Goal: Task Accomplishment & Management: Complete application form

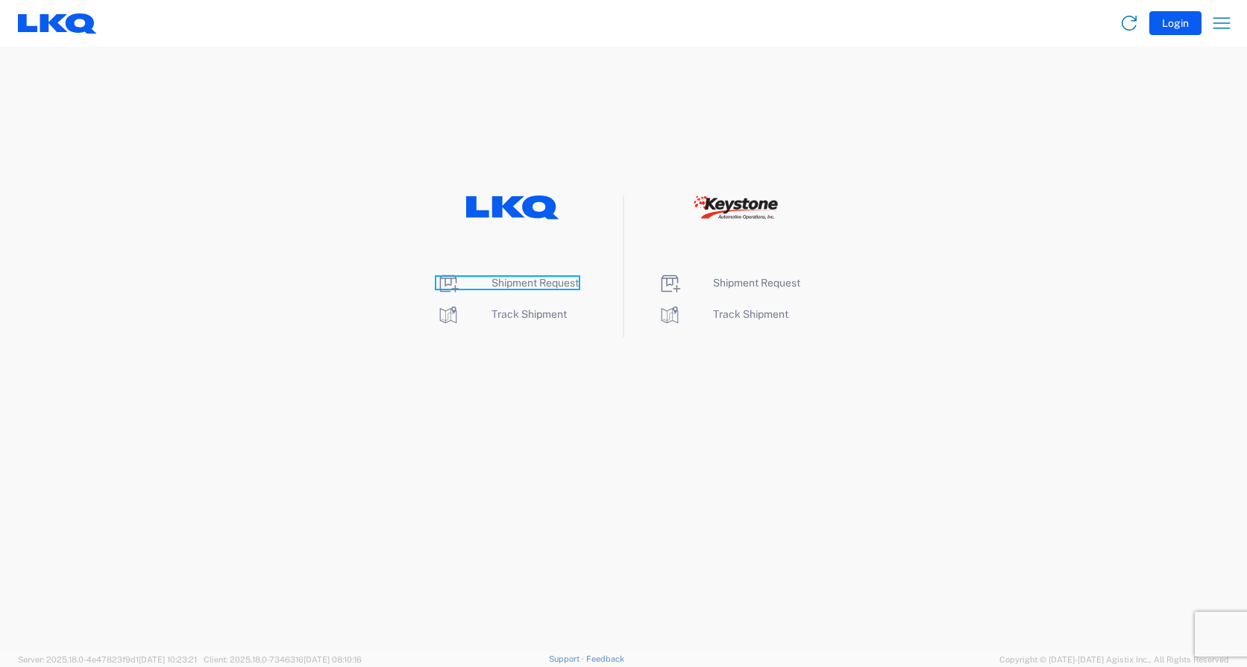
click at [562, 283] on span "Shipment Request" at bounding box center [534, 283] width 87 height 12
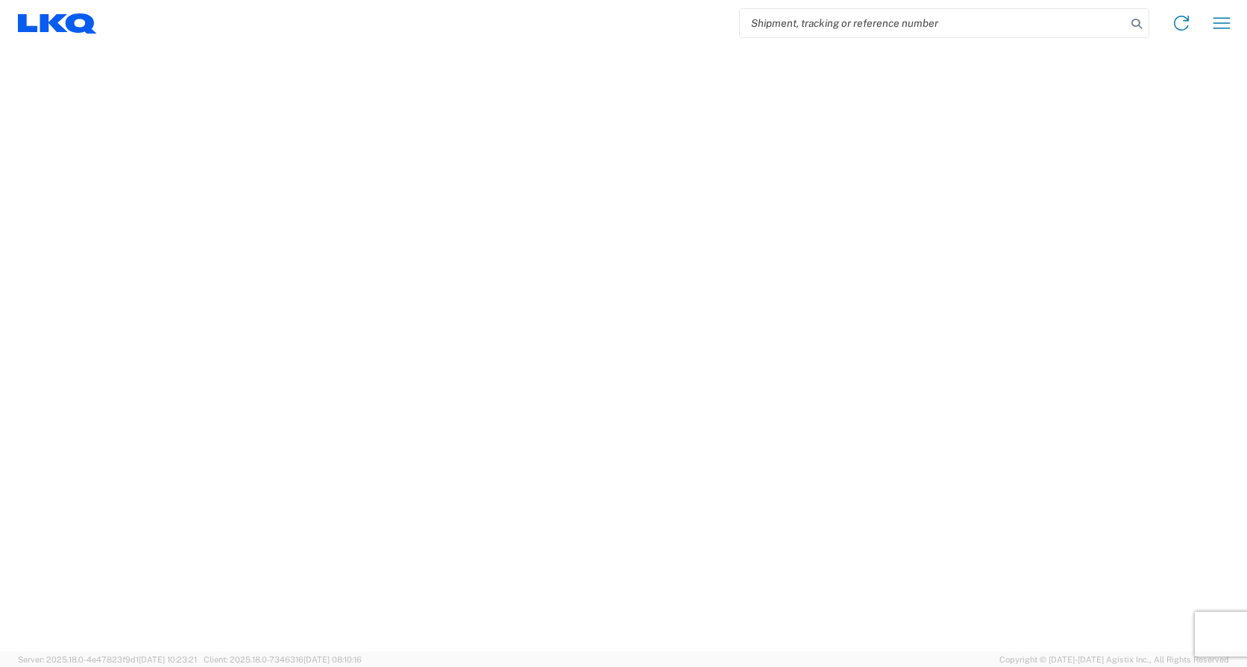
select select "FULL"
select select "LBS"
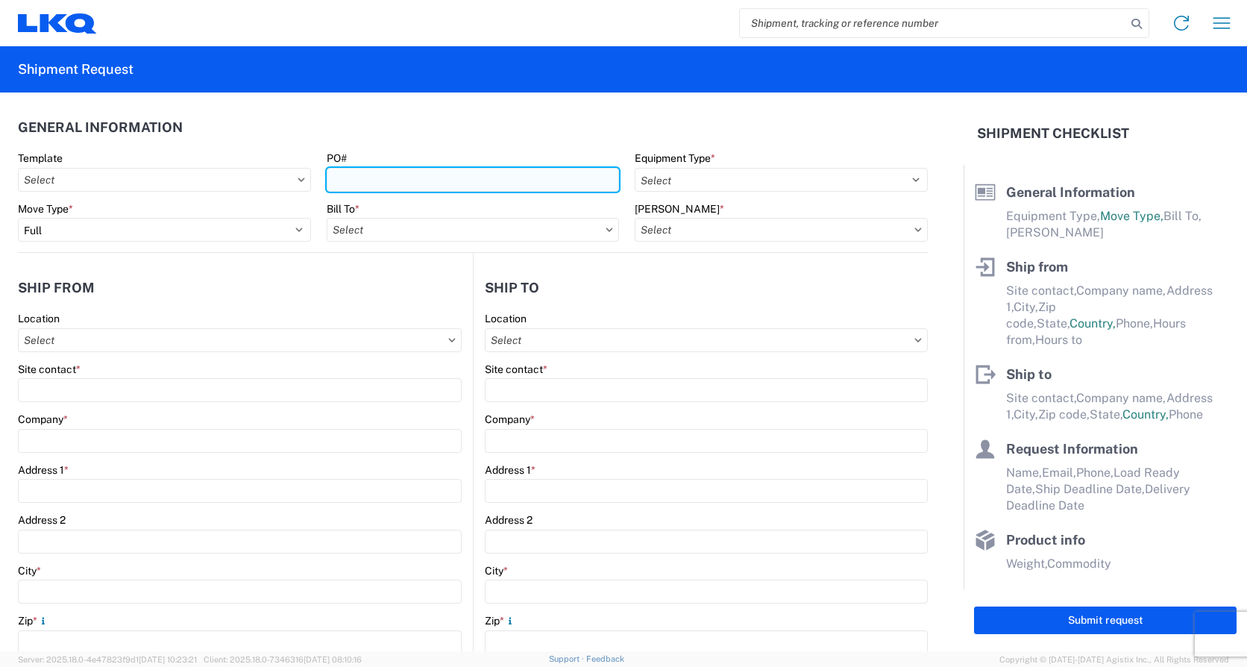
click at [409, 189] on input "PO#" at bounding box center [473, 180] width 293 height 24
type input "Load498"
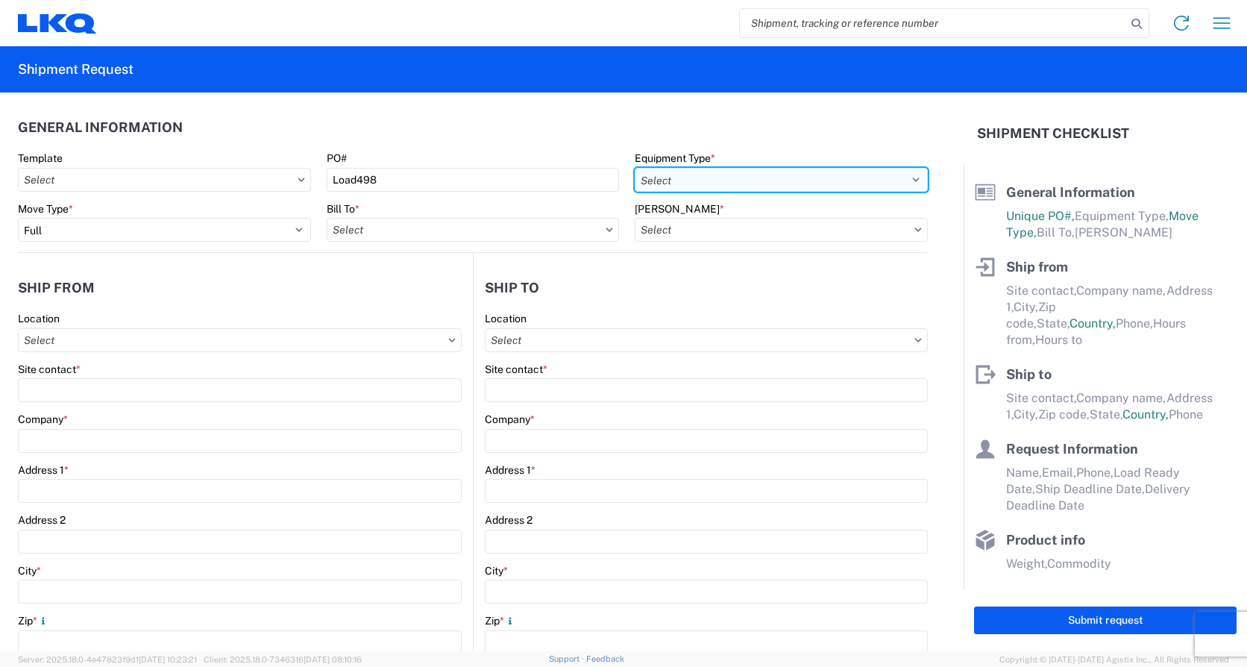
click at [712, 177] on select "Select 53’ Dry Van Flatbed Dropdeck (van) Lowboy (flatbed) Rail" at bounding box center [781, 180] width 293 height 24
select select "STDV"
click at [635, 168] on select "Select 53’ Dry Van Flatbed Dropdeck (van) Lowboy (flatbed) Rail" at bounding box center [781, 180] width 293 height 24
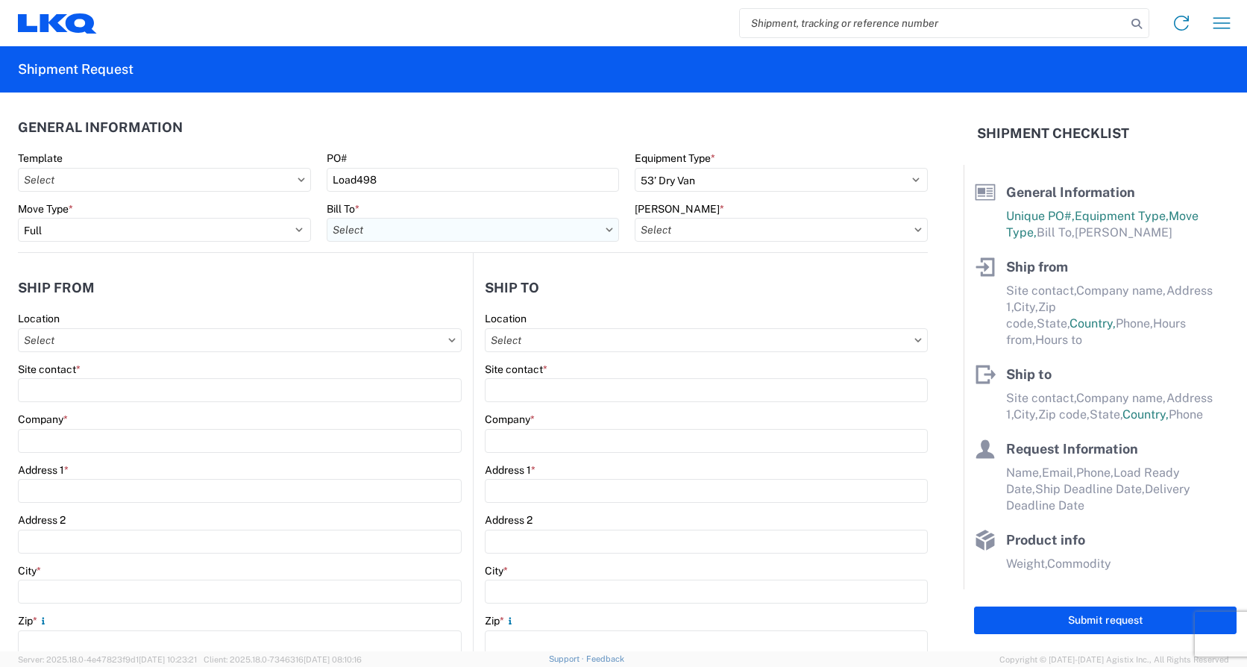
click at [444, 229] on input "Bill To *" at bounding box center [473, 230] width 293 height 24
type input "1785"
click at [403, 299] on div "1785 - Stockton CA" at bounding box center [457, 296] width 261 height 24
type input "1785 - Stockton CA"
click at [726, 227] on input "[PERSON_NAME] *" at bounding box center [781, 230] width 293 height 24
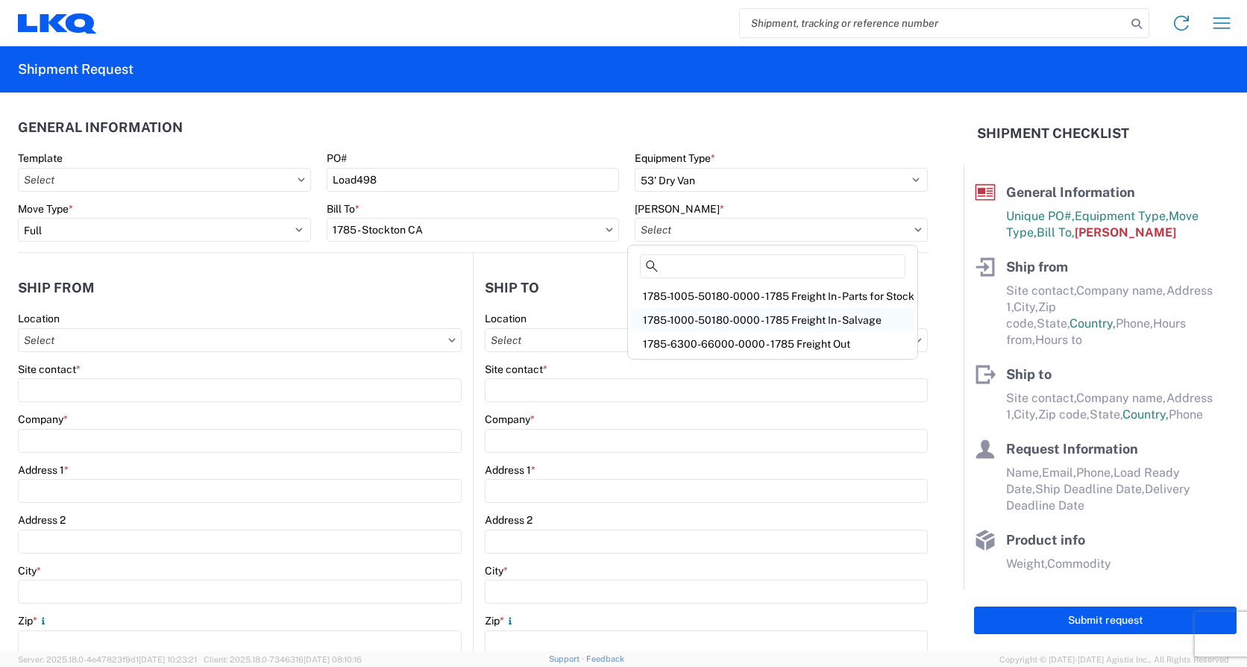
click at [741, 318] on div "1785-1000-50180-0000 - 1785 Freight In - Salvage" at bounding box center [772, 320] width 283 height 24
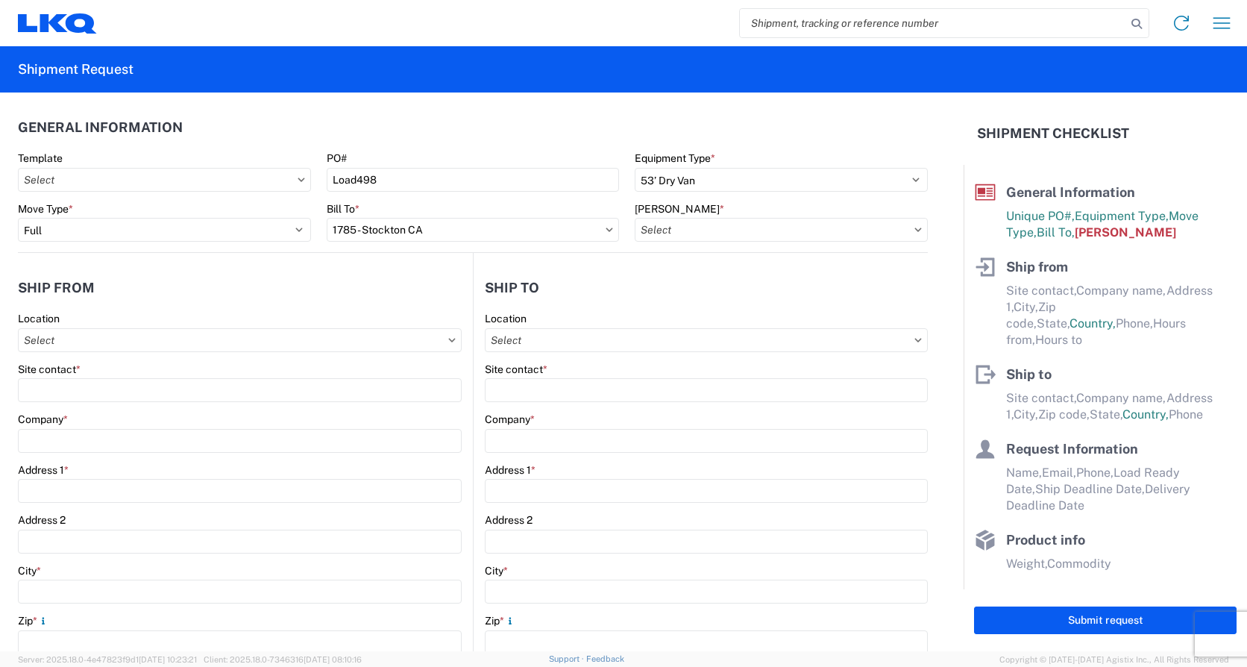
type input "1785-1000-50180-0000 - 1785 Freight In - Salvage"
click at [134, 348] on input "Location" at bounding box center [240, 340] width 444 height 24
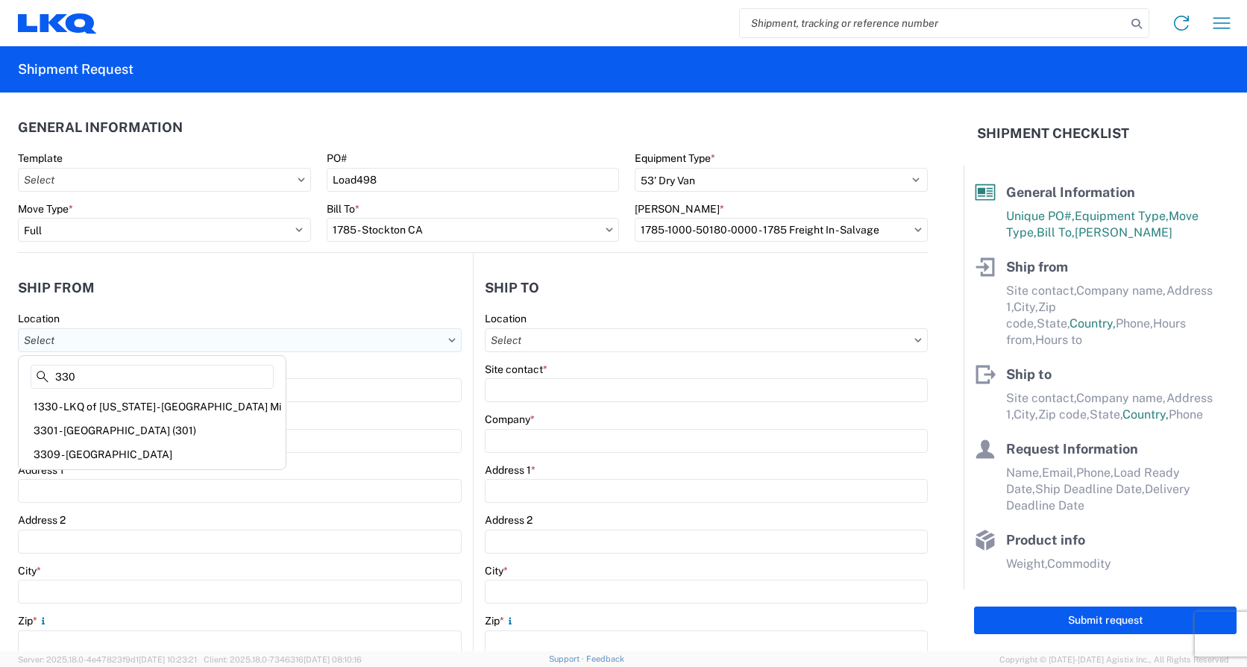
type input "330"
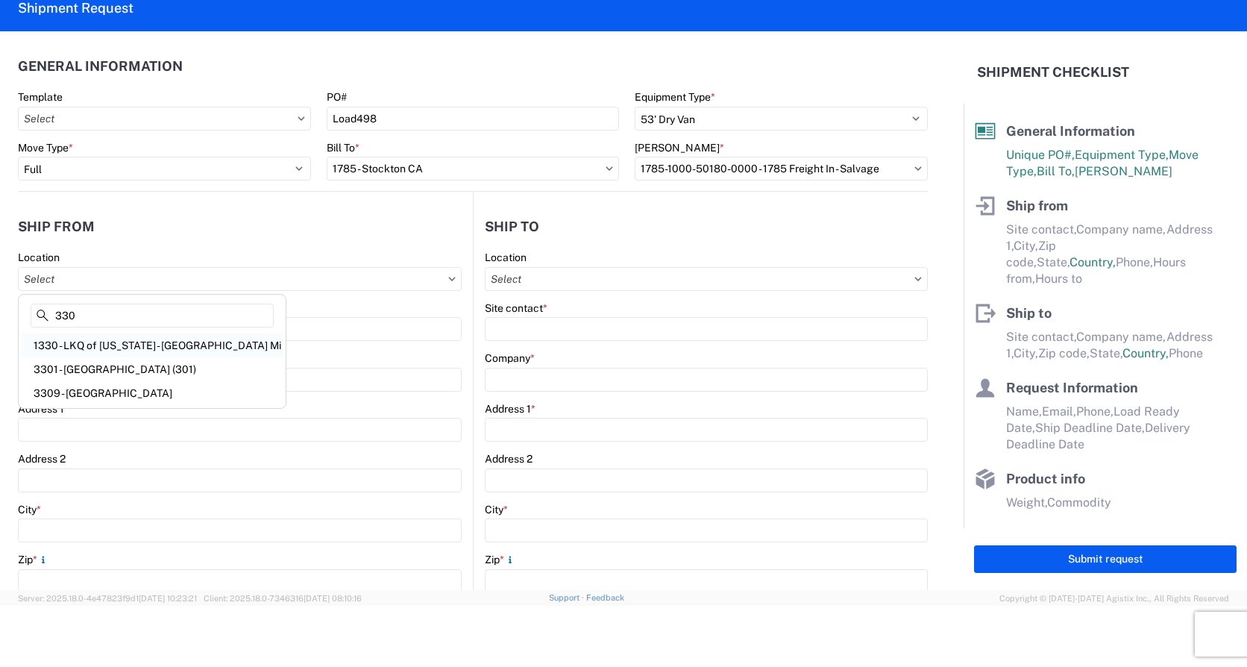
click at [125, 351] on div "1330 - LKQ of [US_STATE] - [GEOGRAPHIC_DATA] Mi" at bounding box center [152, 345] width 261 height 24
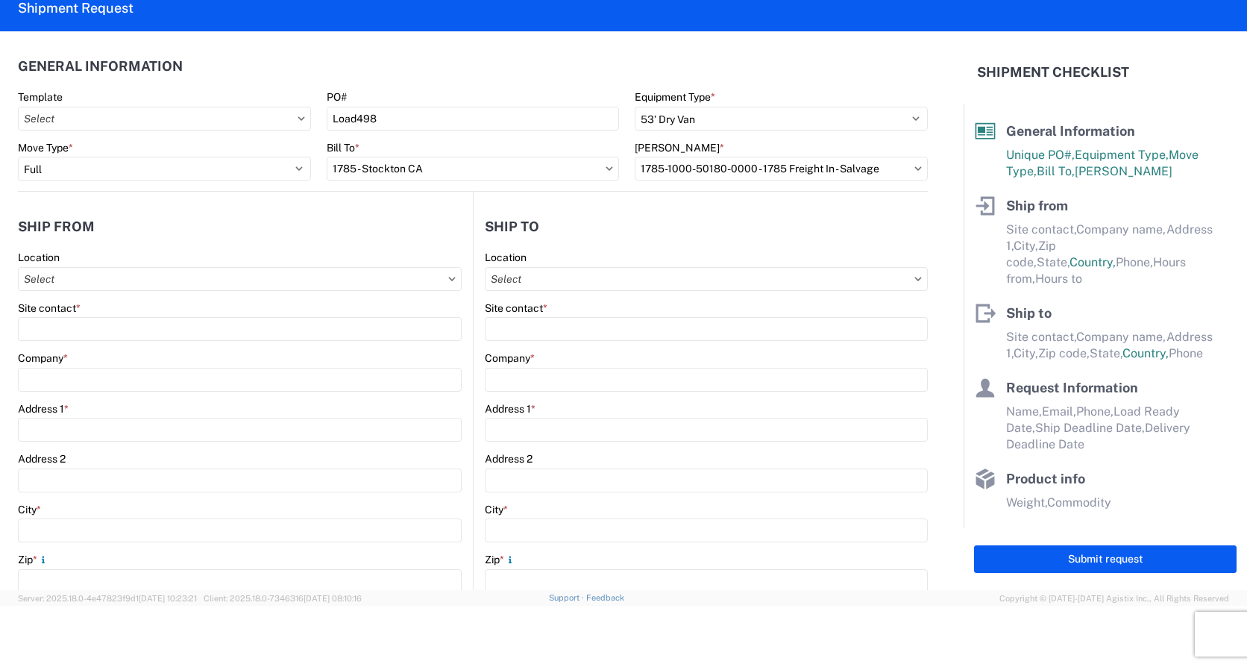
type input "1330 - LKQ of [US_STATE] - [GEOGRAPHIC_DATA] Mi"
type input "LKQ Corporation"
type input "[STREET_ADDRESS]"
type input "[GEOGRAPHIC_DATA]"
type input "48111"
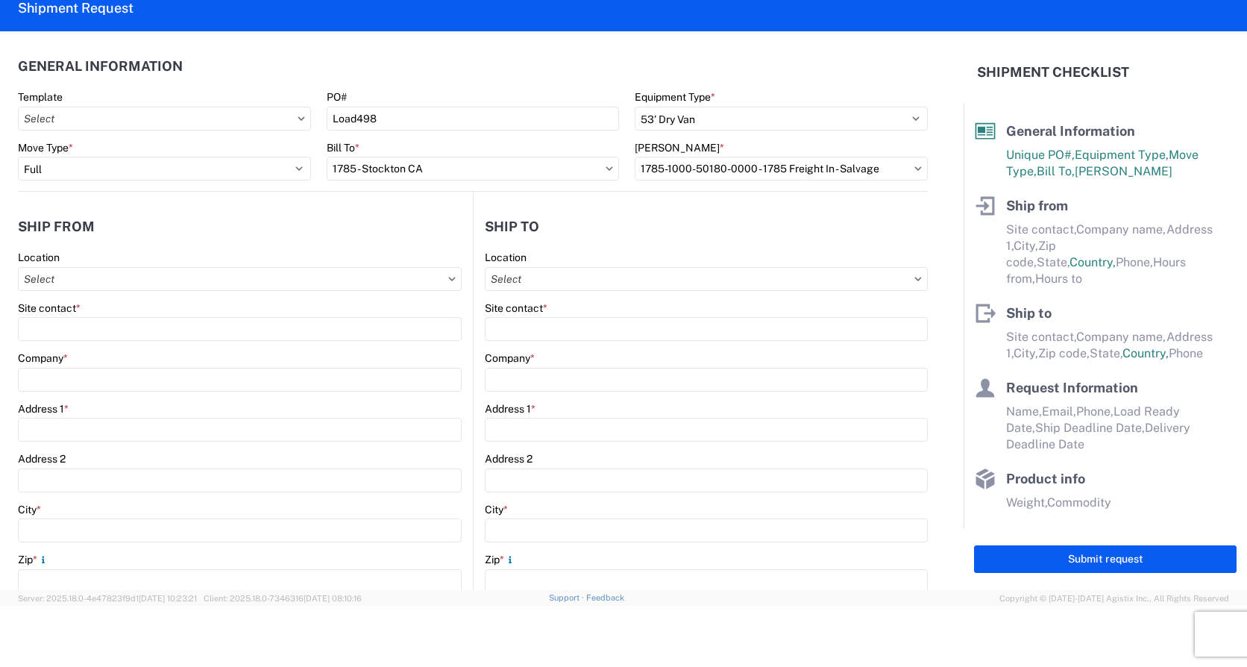
select select "MI"
select select "US"
type input "07:00"
type input "15:00"
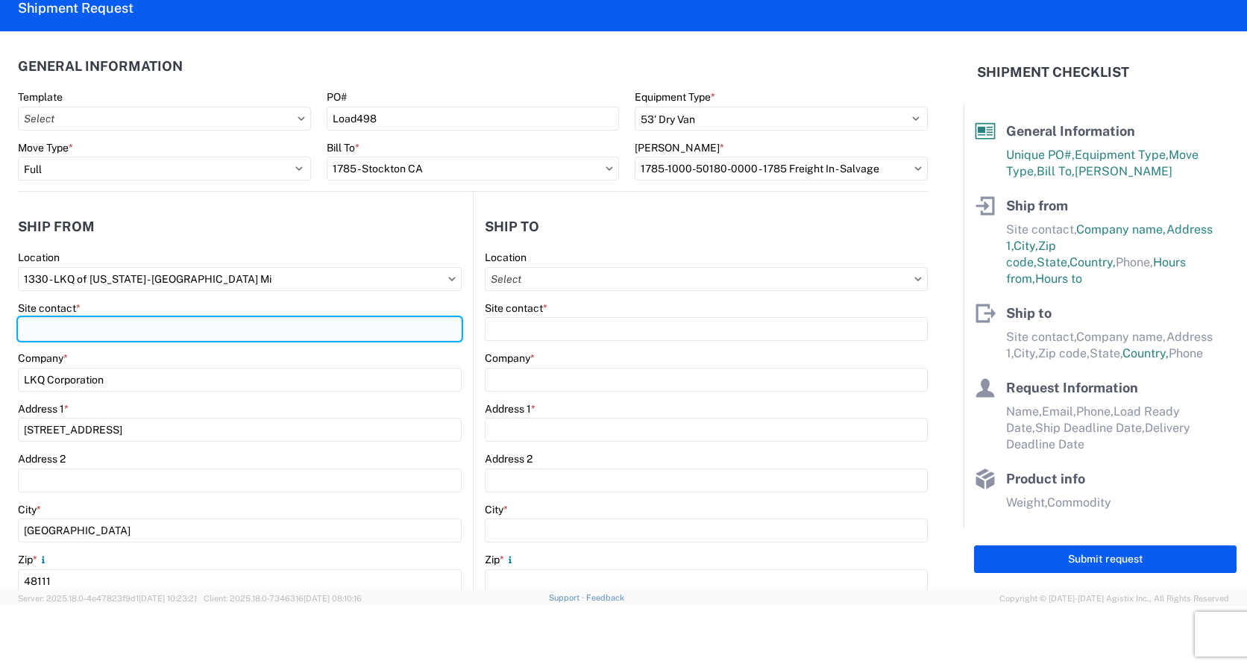
click at [100, 330] on input "Site contact *" at bounding box center [240, 329] width 444 height 24
type input "[PERSON_NAME]"
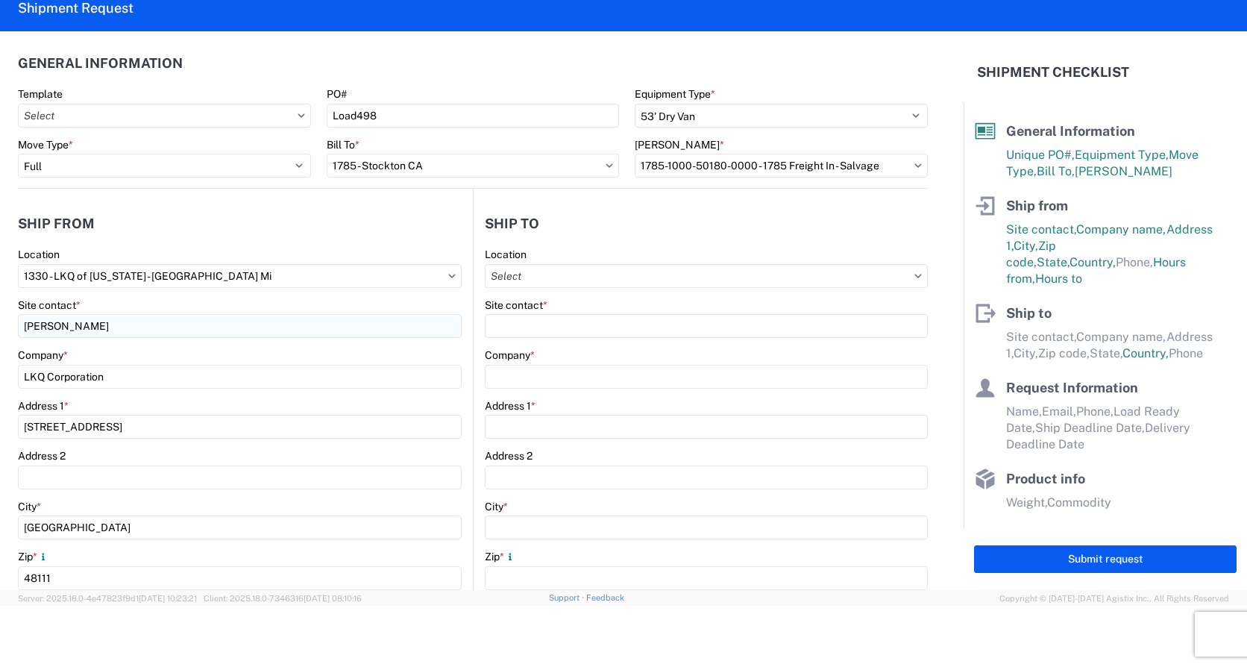
scroll to position [321, 0]
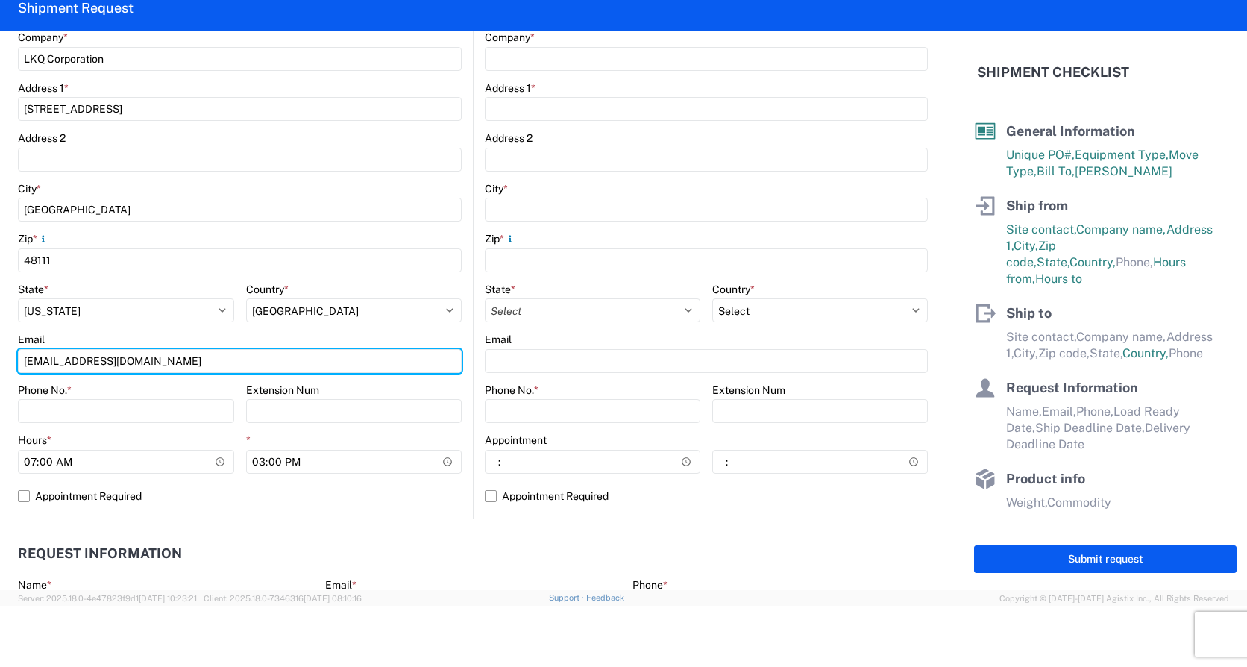
type input "[EMAIL_ADDRESS][DOMAIN_NAME]"
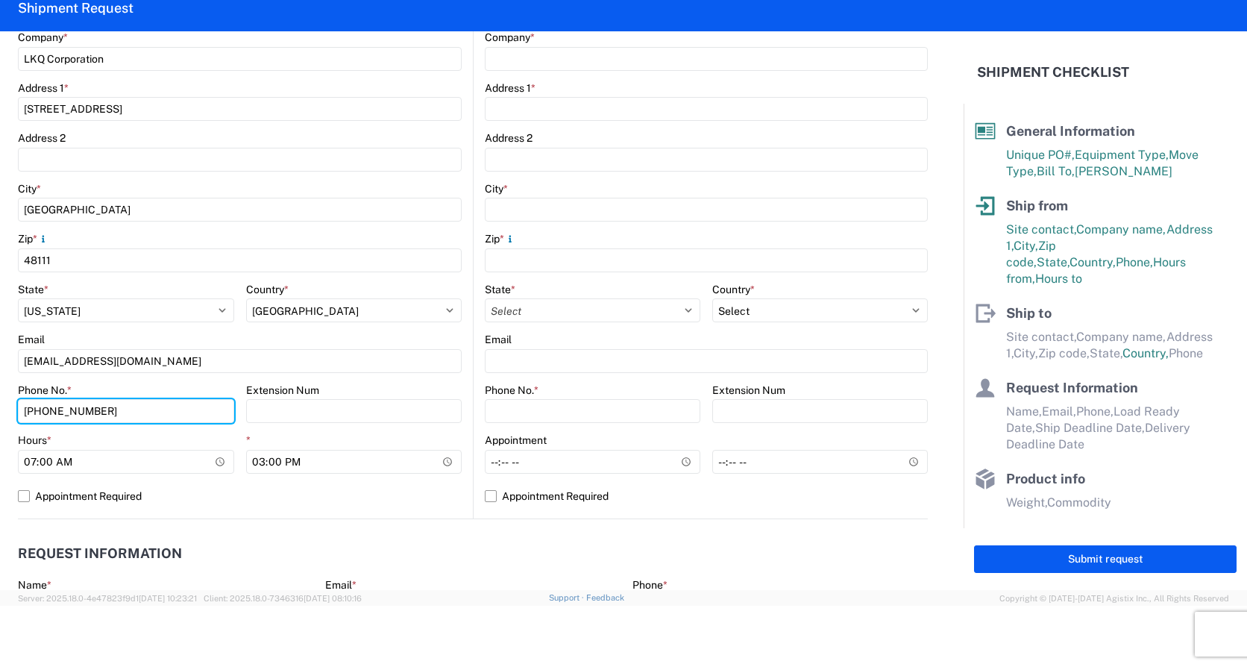
type input "[PHONE_NUMBER]"
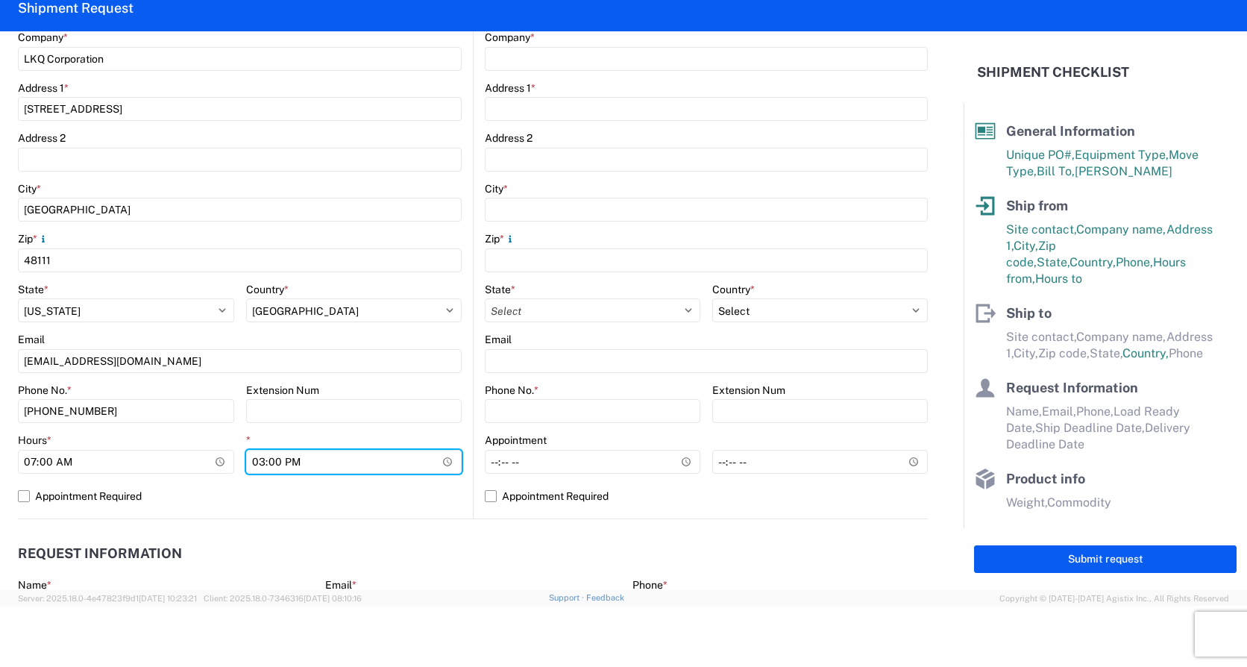
type input "14:00"
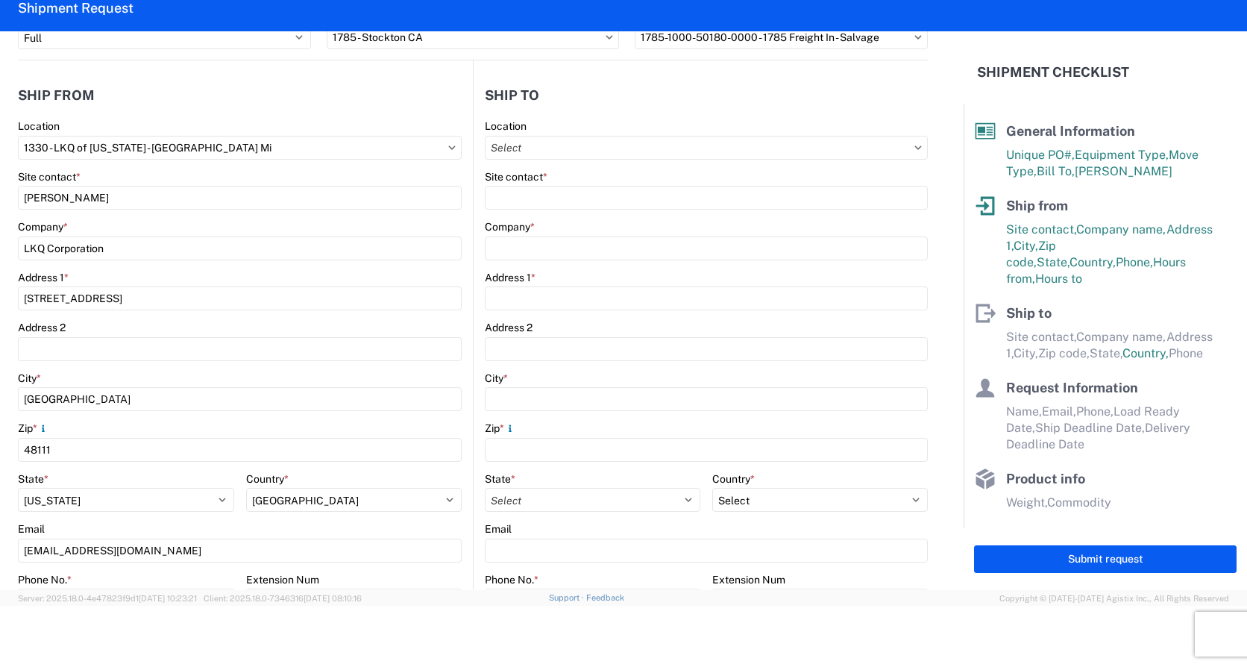
scroll to position [0, 0]
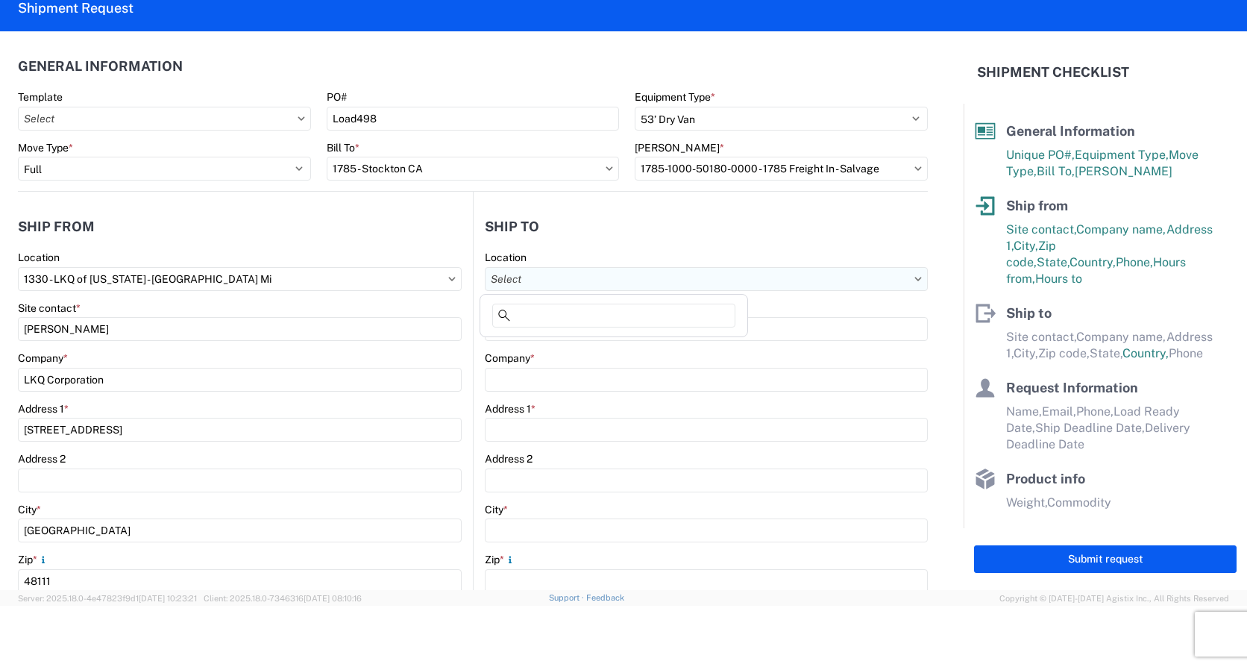
click at [607, 267] on input "Location" at bounding box center [706, 279] width 443 height 24
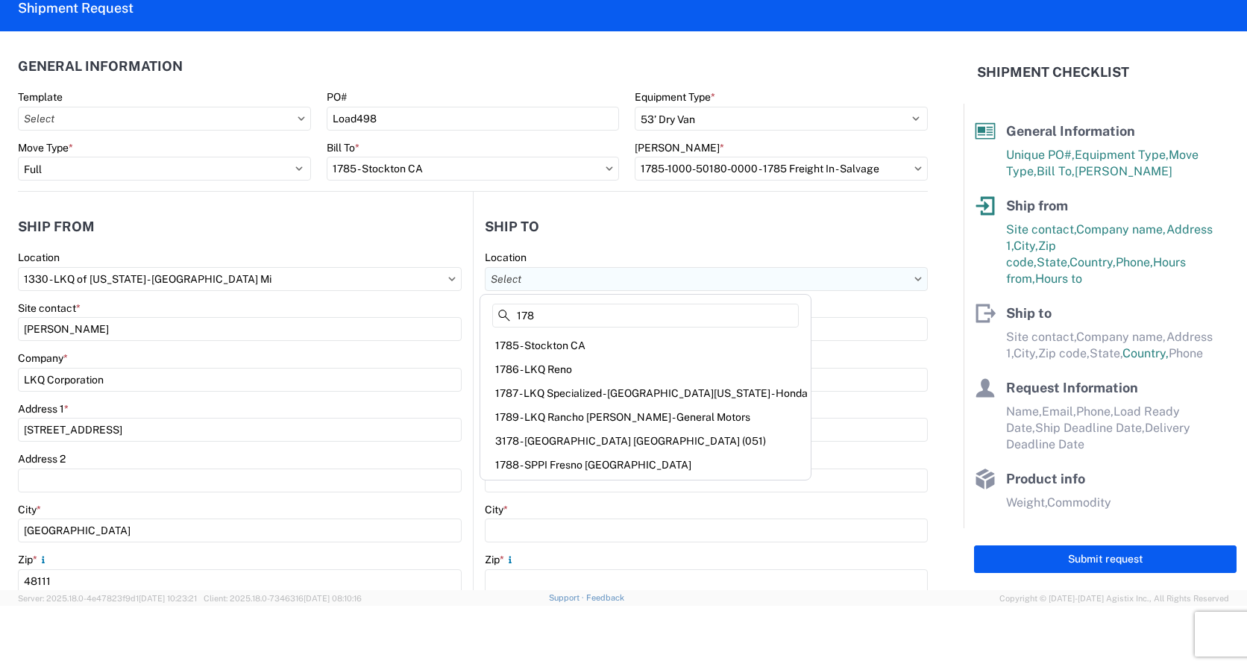
type input "178"
click at [553, 342] on div "1785 - Stockton CA" at bounding box center [645, 345] width 324 height 24
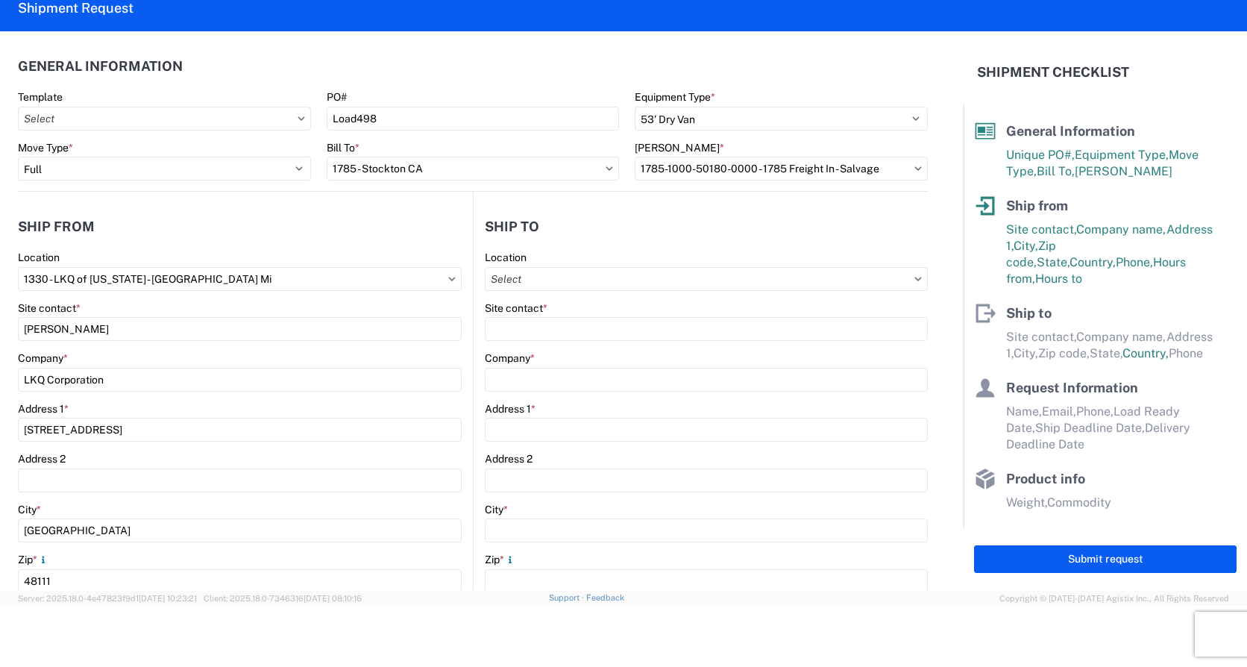
type input "1785 - Stockton CA"
type input "LKQ Corporation"
type input "[STREET_ADDRESS]"
type input "Stockton"
type input "95206"
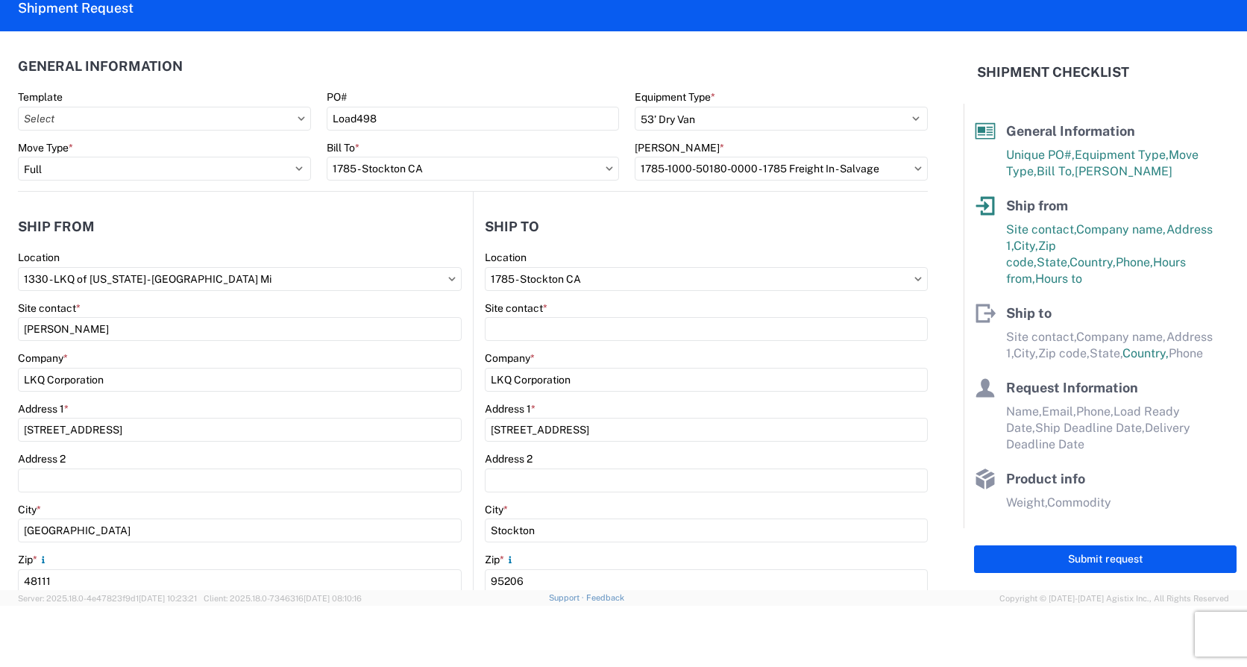
select select "US"
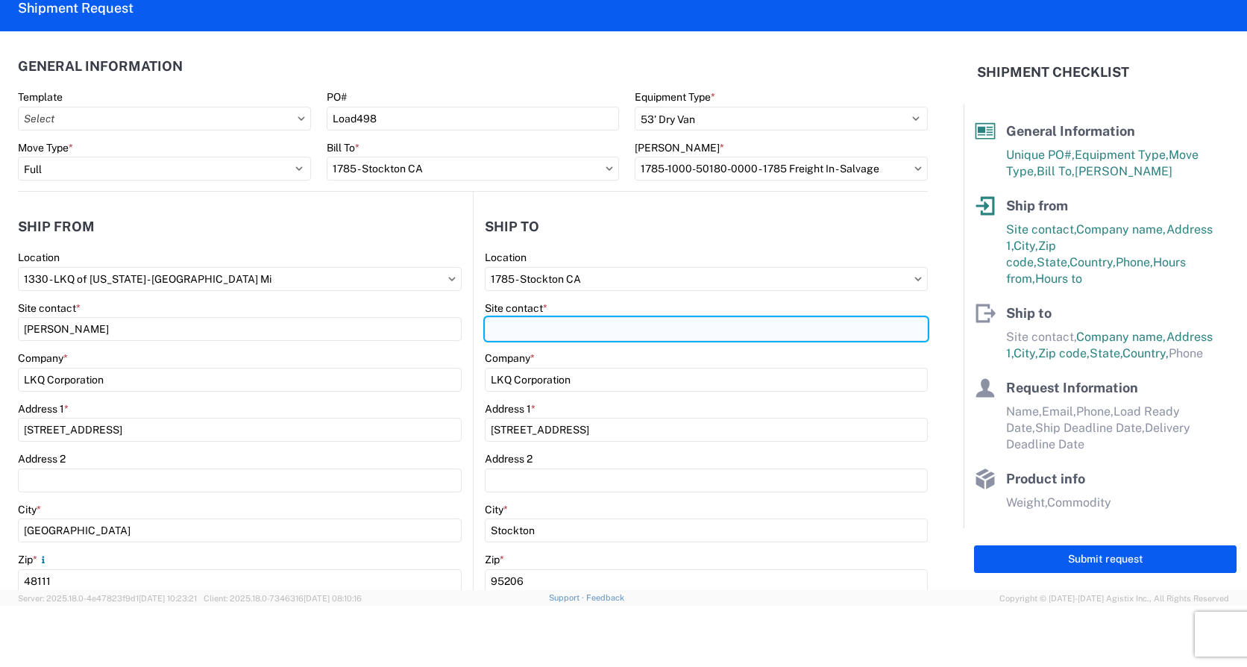
click at [553, 328] on input "Site contact *" at bounding box center [706, 329] width 443 height 24
type input "[PERSON_NAME]"
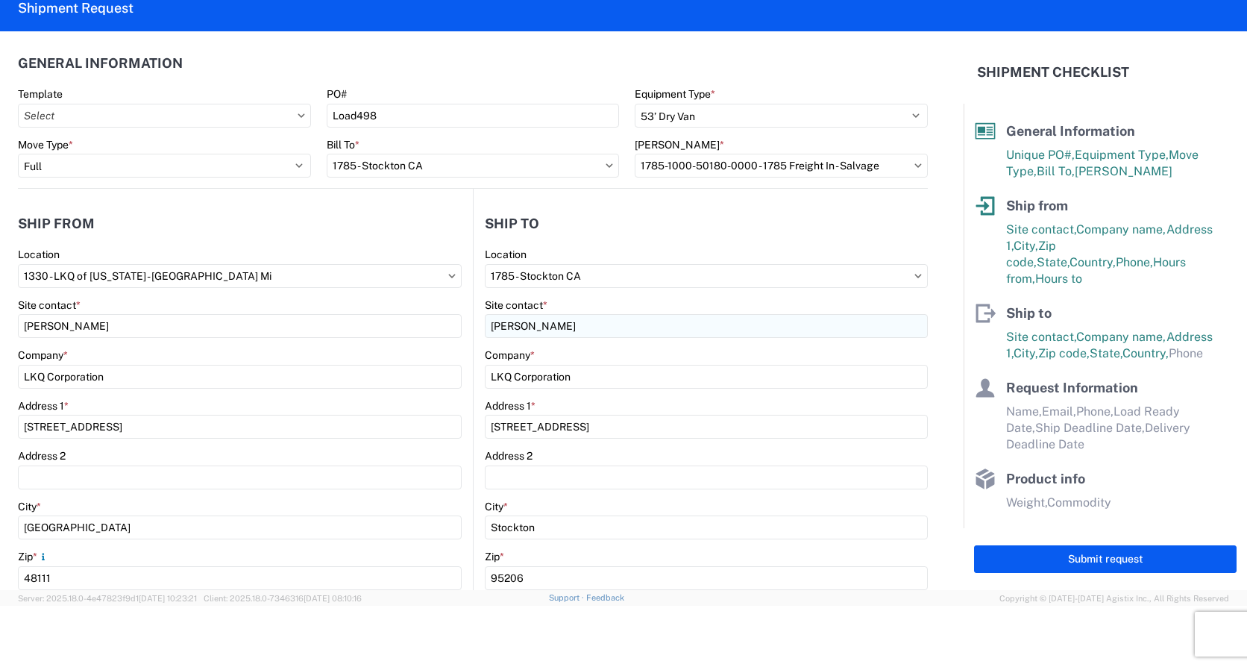
select select "CA"
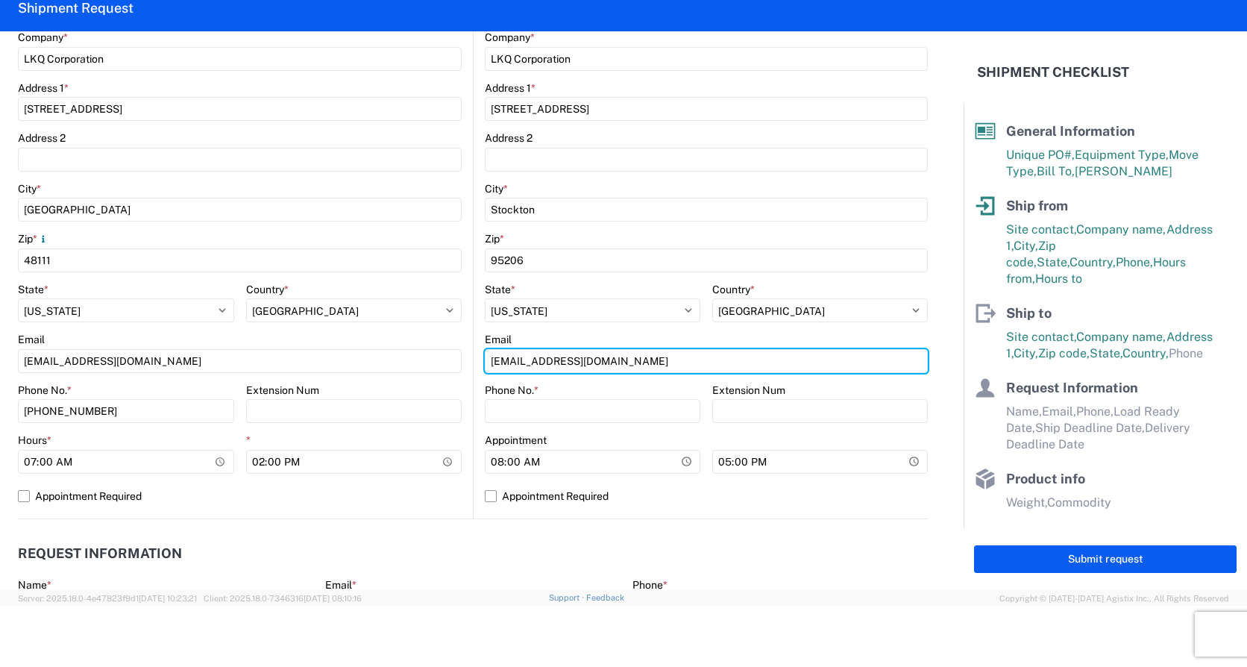
type input "[EMAIL_ADDRESS][DOMAIN_NAME]"
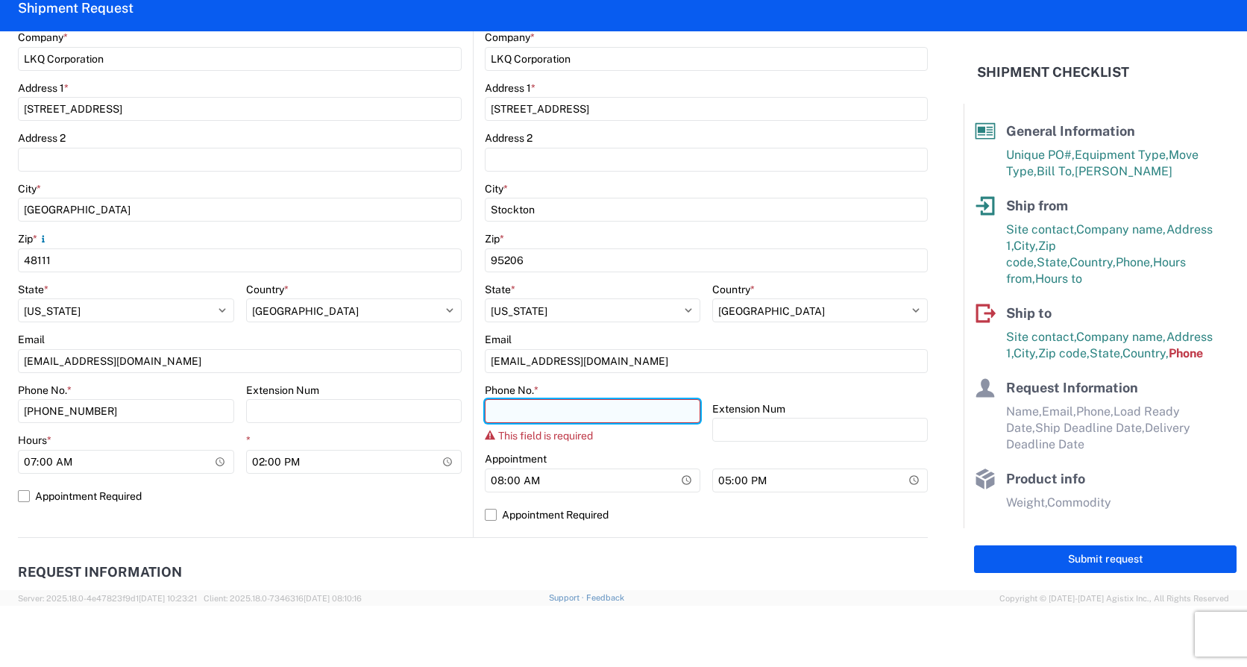
drag, startPoint x: 542, startPoint y: 412, endPoint x: 543, endPoint y: 404, distance: 7.5
click at [542, 412] on input "Phone No. *" at bounding box center [593, 411] width 216 height 24
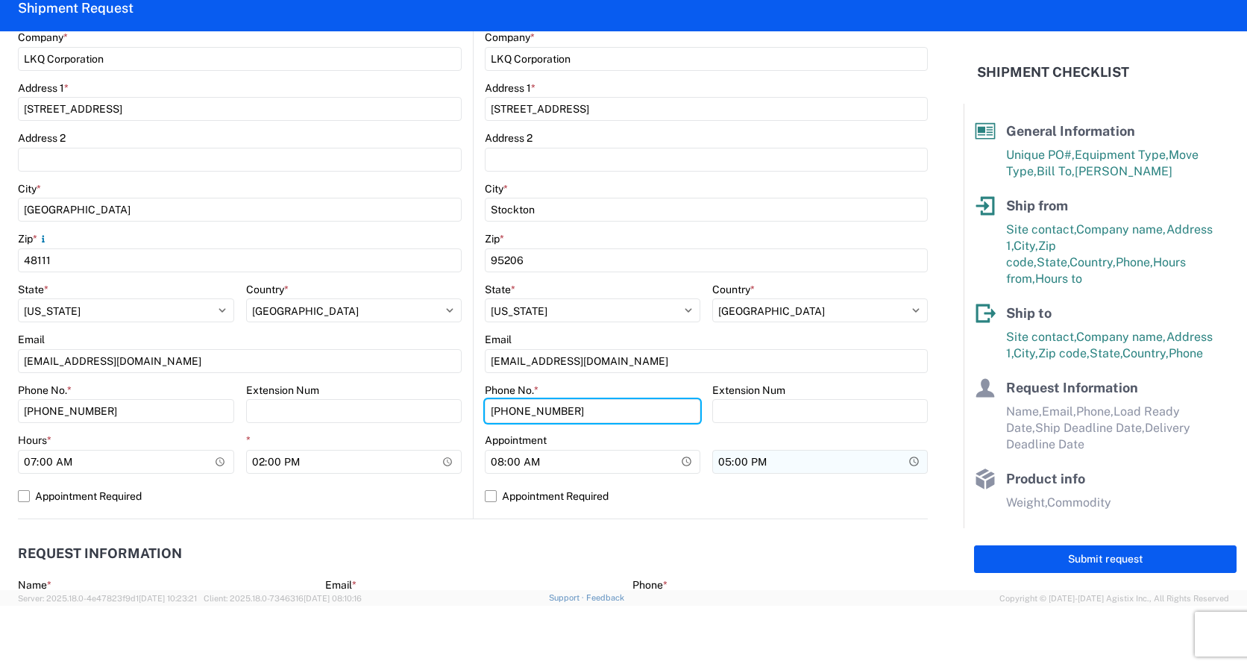
type input "[PHONE_NUMBER]"
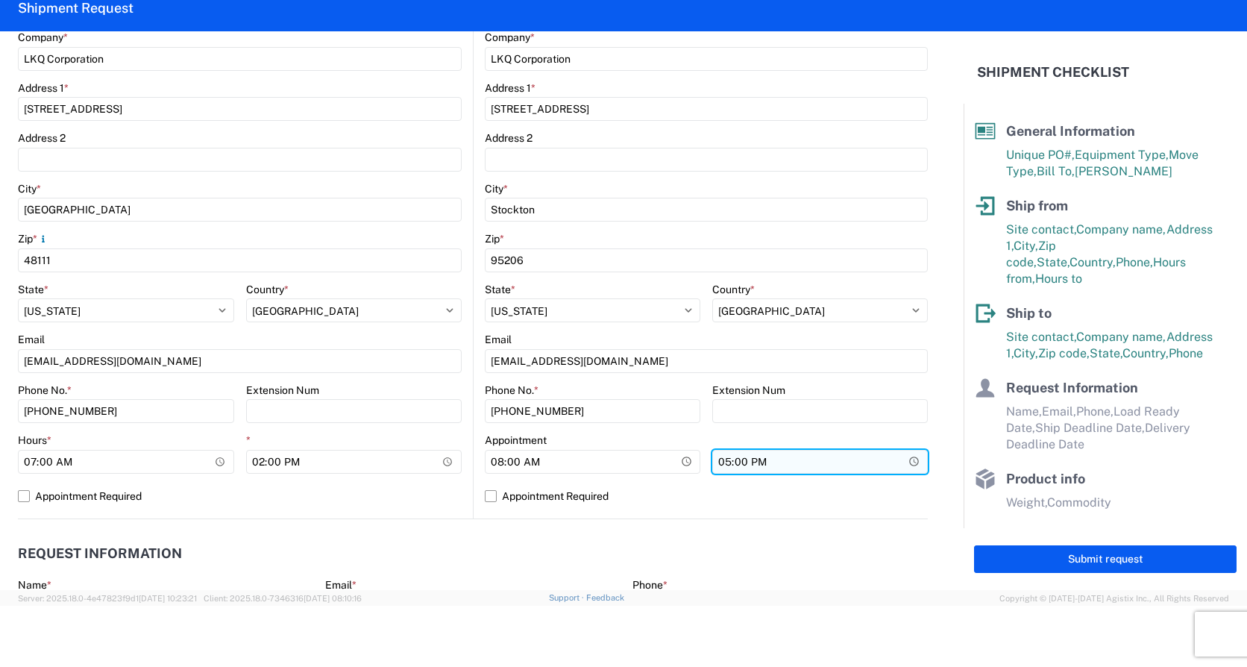
click at [720, 466] on input "17:00" at bounding box center [820, 462] width 216 height 24
type input "16:00"
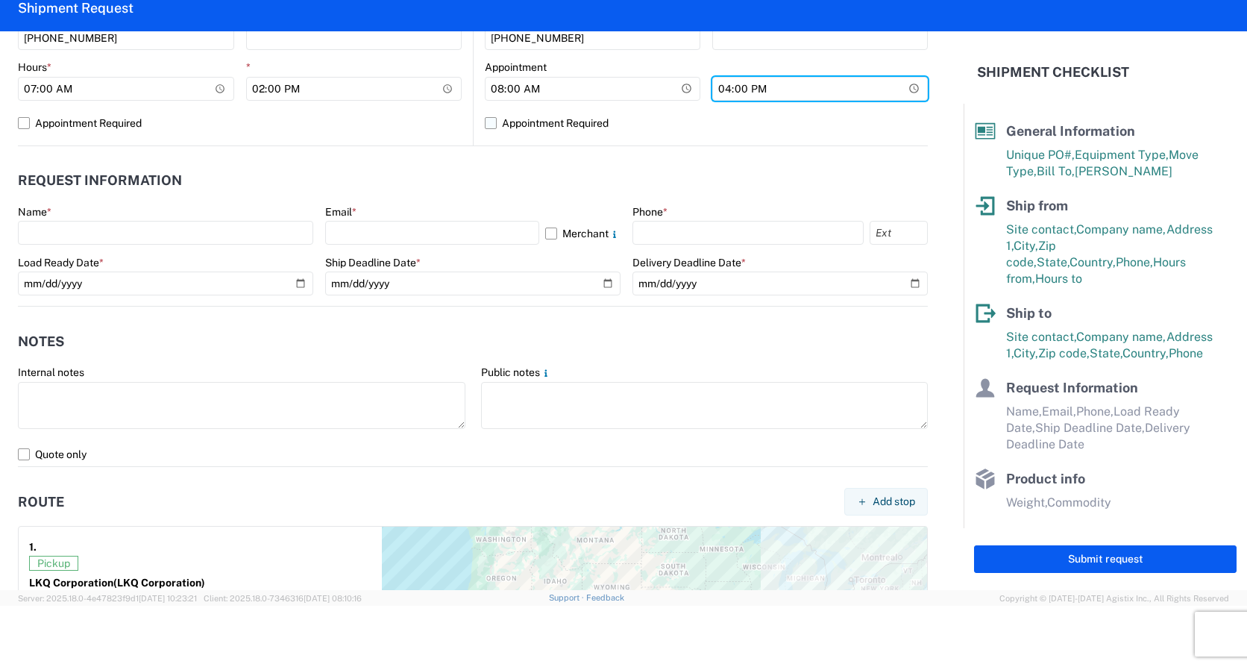
scroll to position [395, 0]
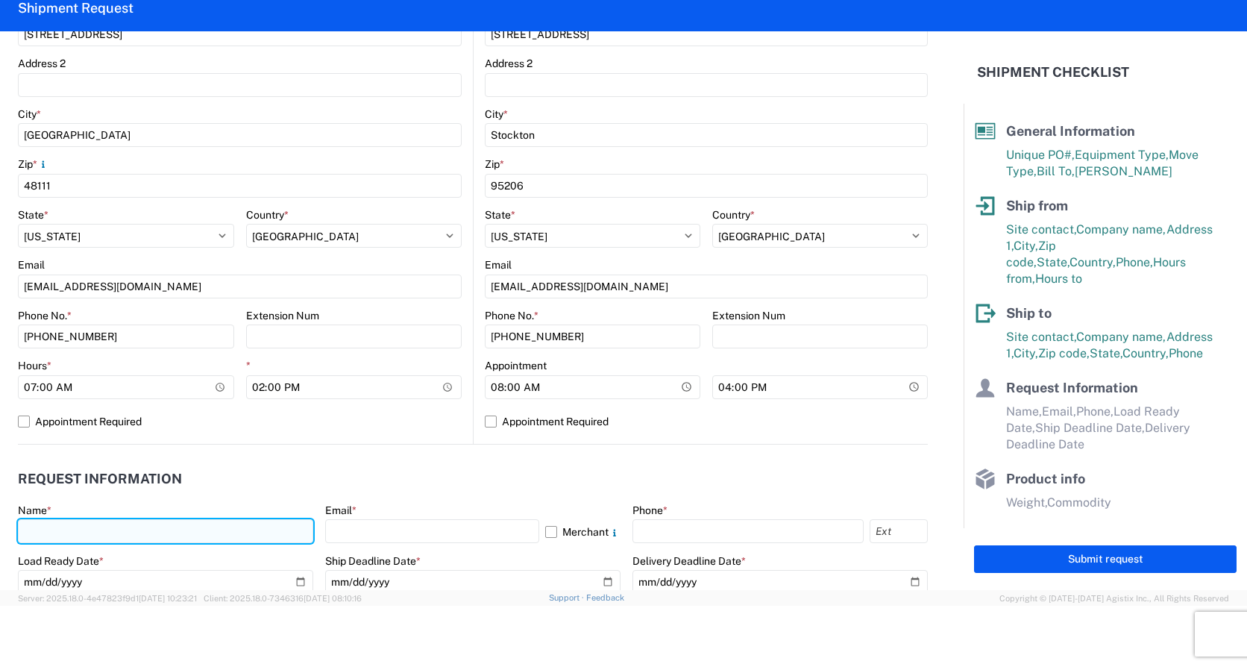
click at [118, 528] on input "text" at bounding box center [165, 531] width 295 height 24
type input "[PERSON_NAME]"
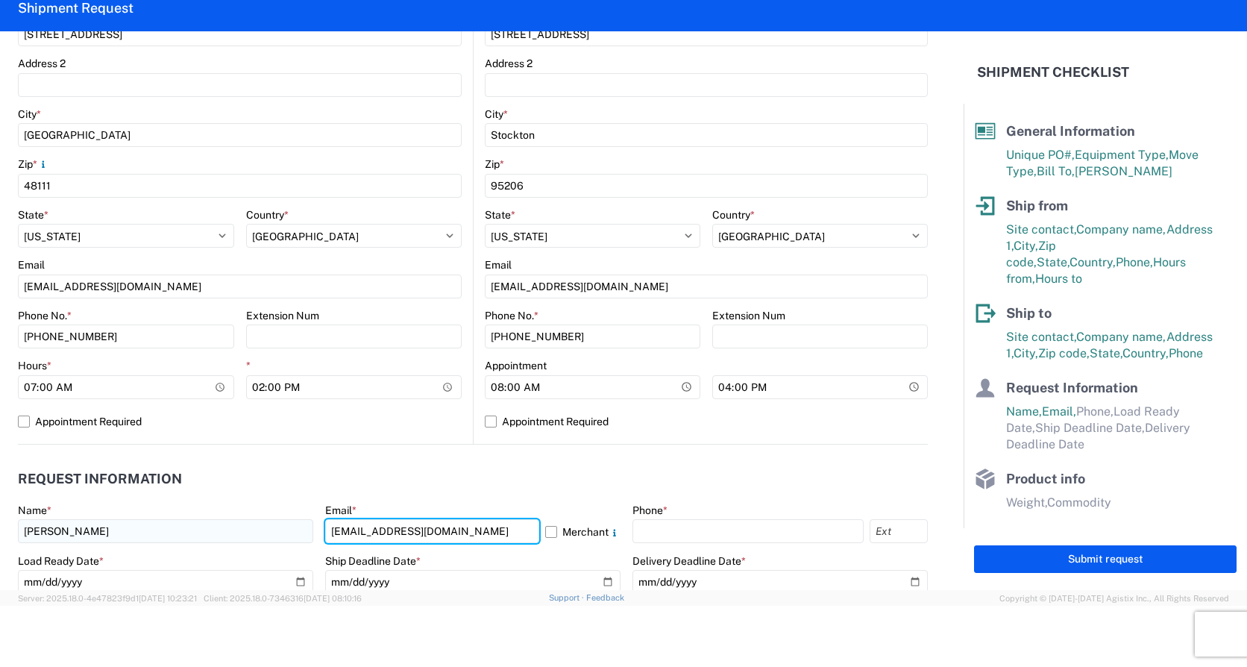
type input "[EMAIL_ADDRESS][DOMAIN_NAME]"
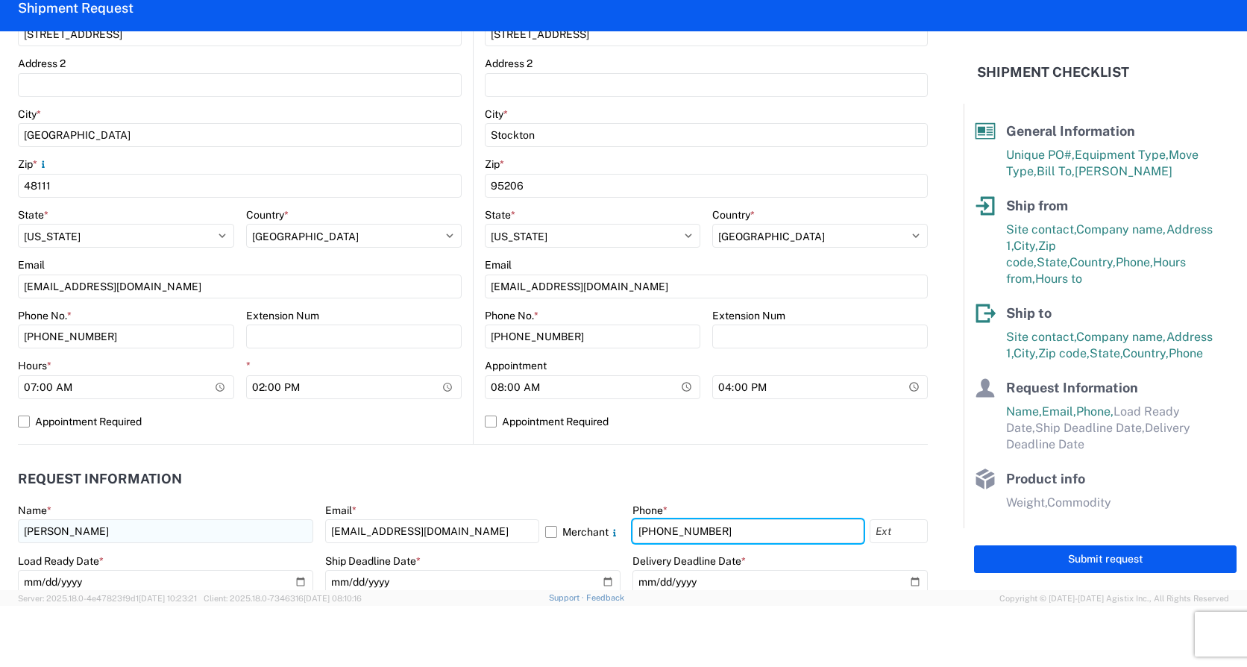
type input "[PHONE_NUMBER]"
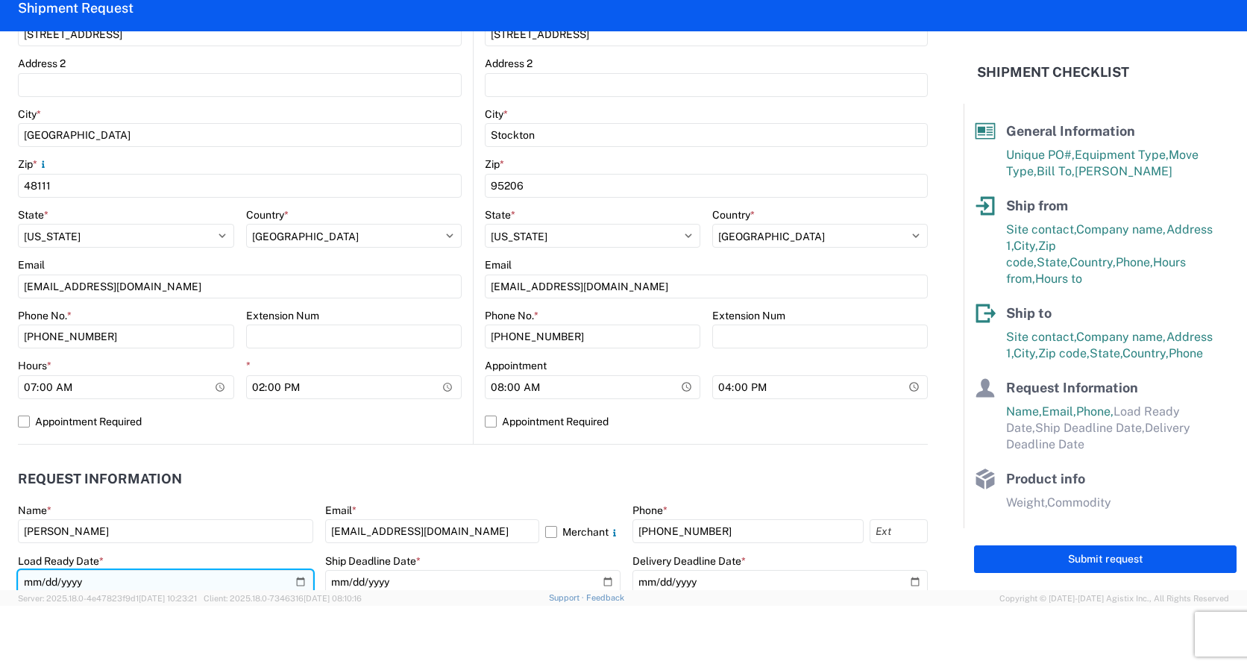
click at [298, 579] on input "date" at bounding box center [165, 582] width 295 height 24
type input "[DATE]"
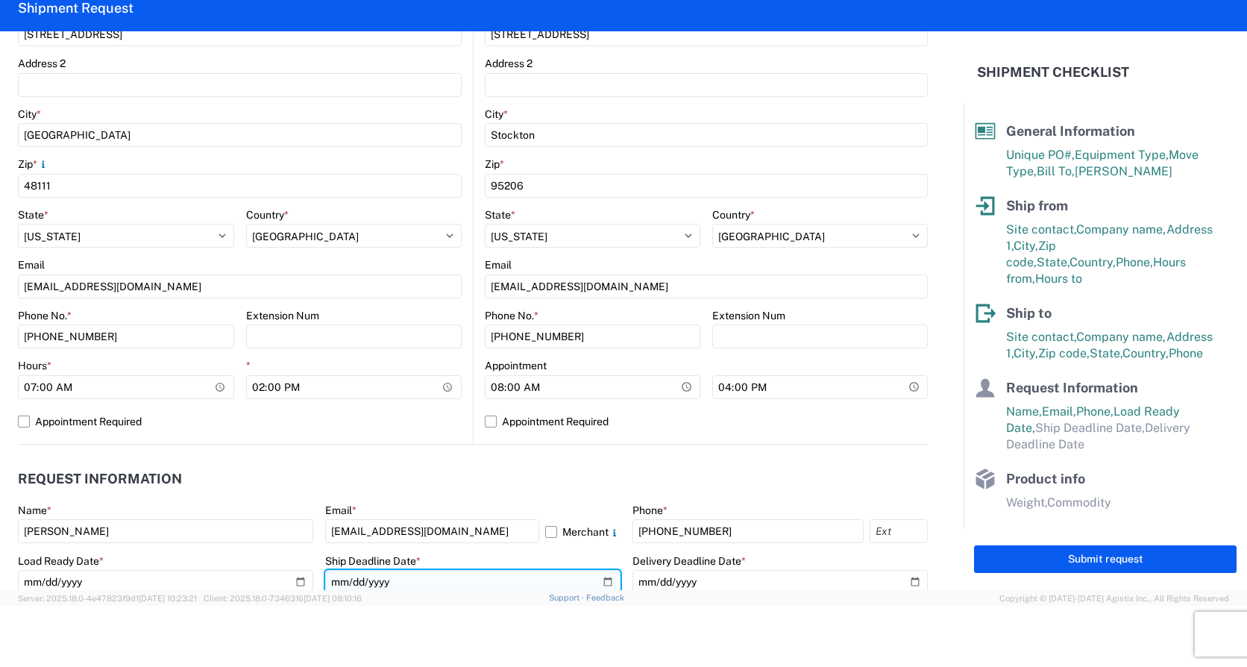
click at [602, 580] on input "date" at bounding box center [472, 582] width 295 height 24
type input "[DATE]"
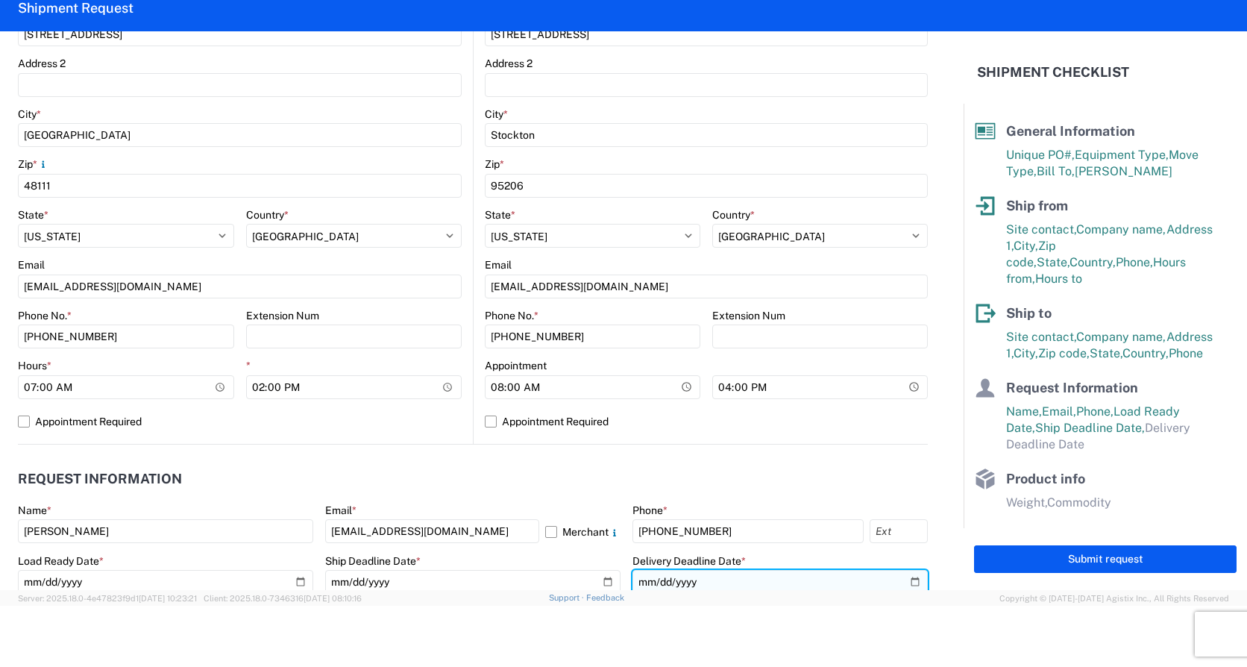
click at [905, 579] on input "date" at bounding box center [779, 582] width 295 height 24
type input "[DATE]"
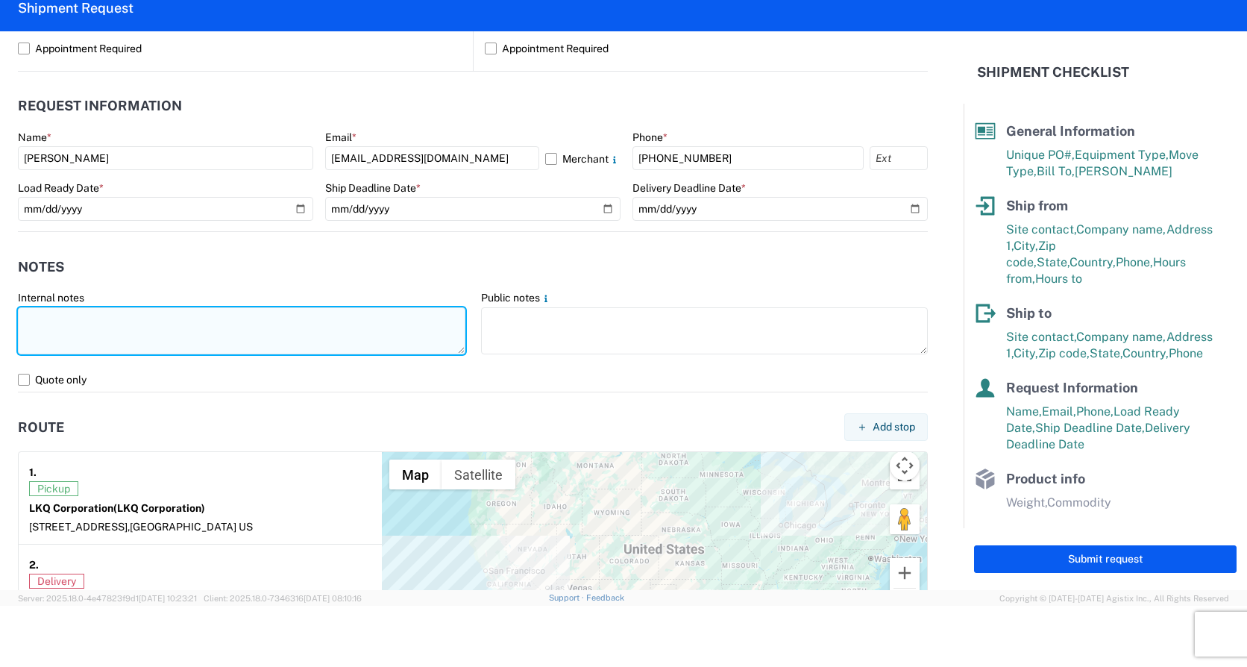
click at [87, 321] on textarea at bounding box center [241, 330] width 447 height 47
paste textarea "*CALL [PHONE_NUMBER] WHEN ON SITE FOR PICKUP* *6+ RATCHET STRAPS* *NO DELIVERIE…"
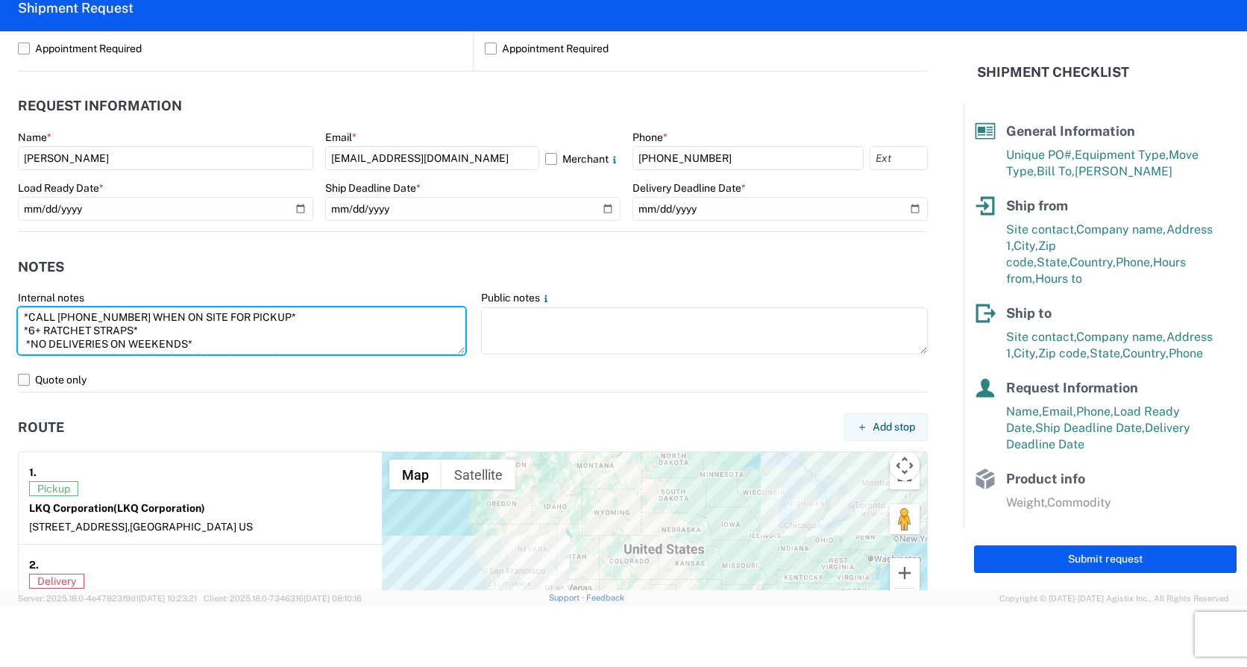
scroll to position [51, 0]
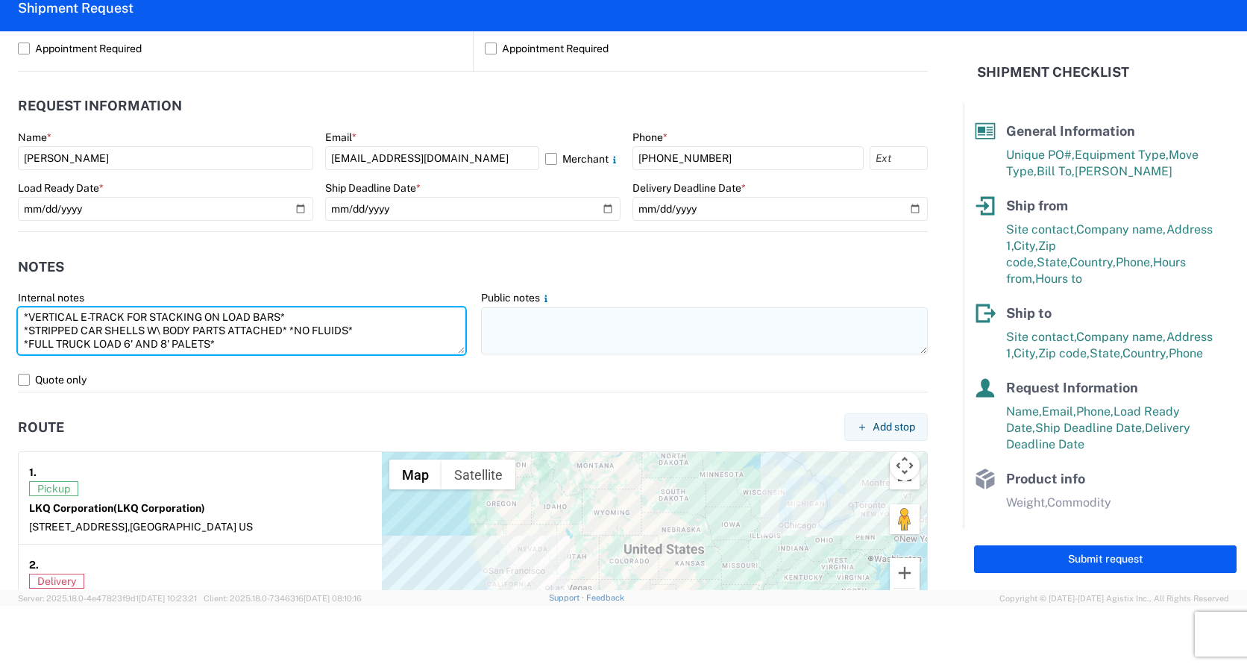
type textarea "*CALL [PHONE_NUMBER] WHEN ON SITE FOR PICKUP* *6+ RATCHET STRAPS* *NO DELIVERIE…"
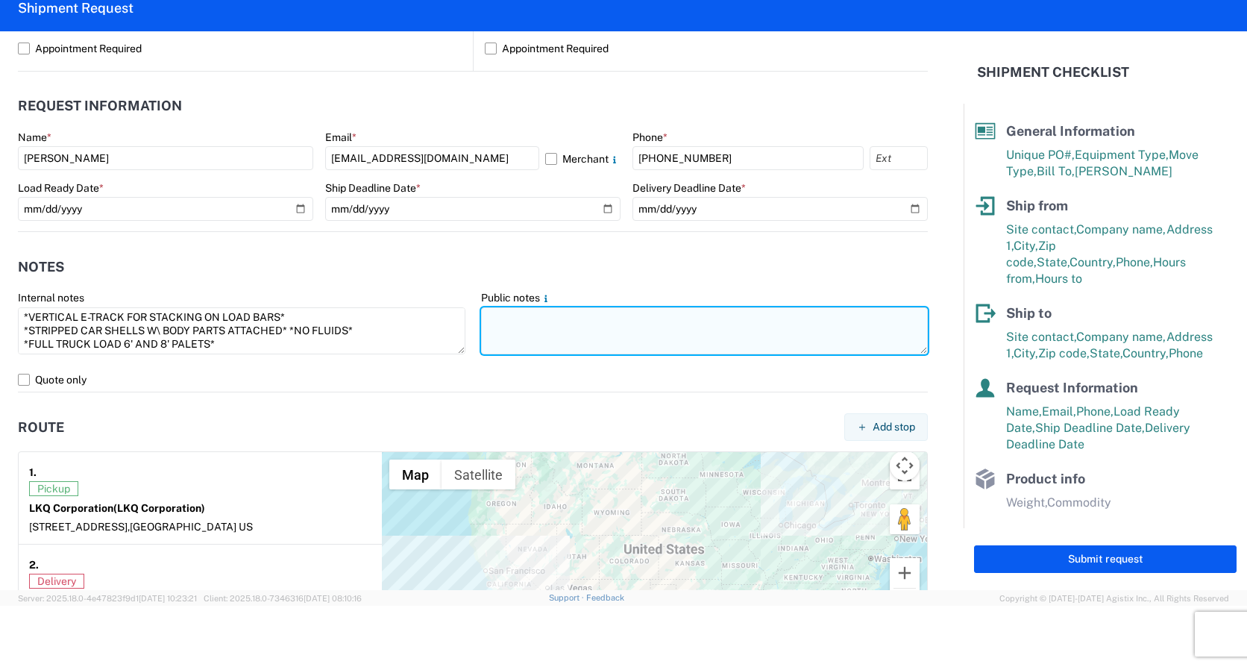
paste textarea "*CALL [PHONE_NUMBER] WHEN ON SITE FOR PICKUP* *6+ RATCHET STRAPS* *NO DELIVERIE…"
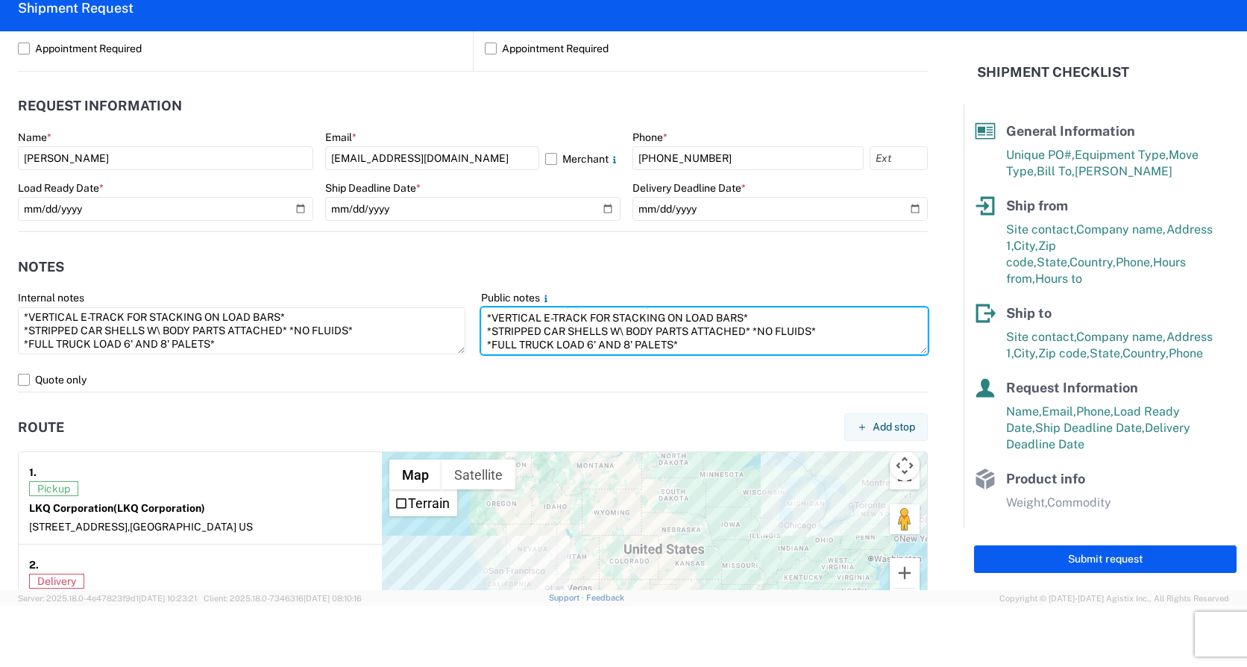
scroll to position [1141, 0]
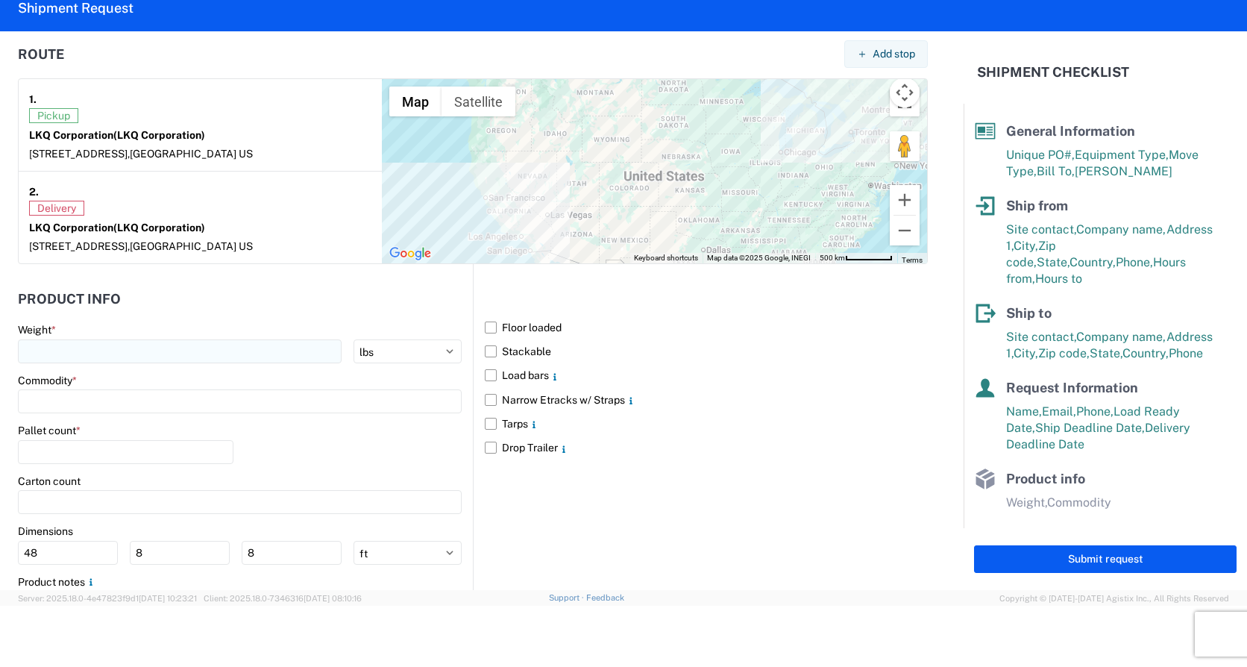
type textarea "*CALL [PHONE_NUMBER] WHEN ON SITE FOR PICKUP* *6+ RATCHET STRAPS* *NO DELIVERIE…"
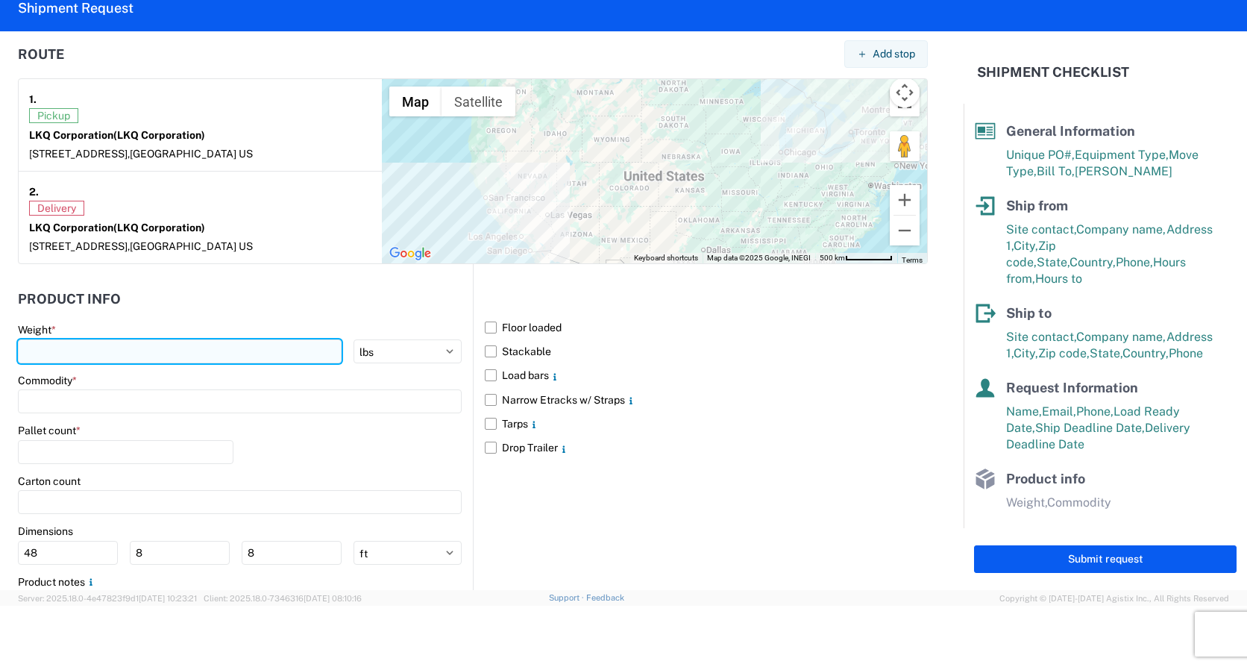
click at [95, 362] on input "number" at bounding box center [180, 351] width 324 height 24
type input "20000"
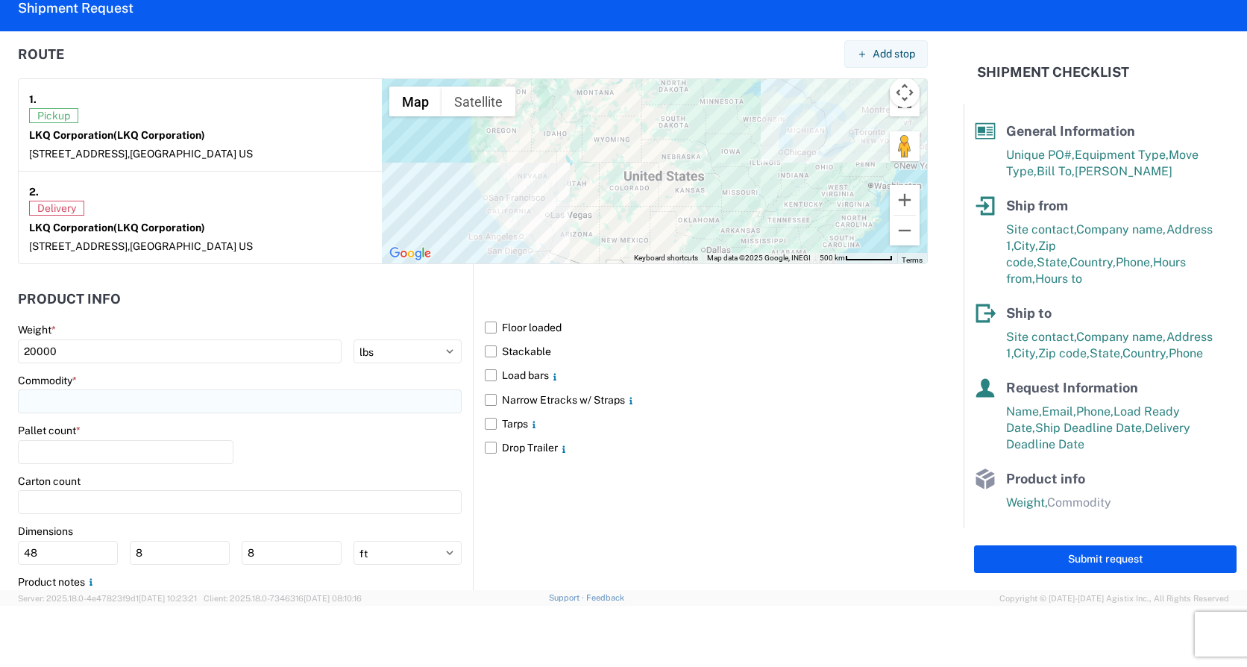
click at [110, 399] on input at bounding box center [240, 401] width 444 height 24
type input "g"
click at [82, 468] on div "General Auto Parts (dry)" at bounding box center [152, 468] width 261 height 24
type input "General Auto Parts (dry)"
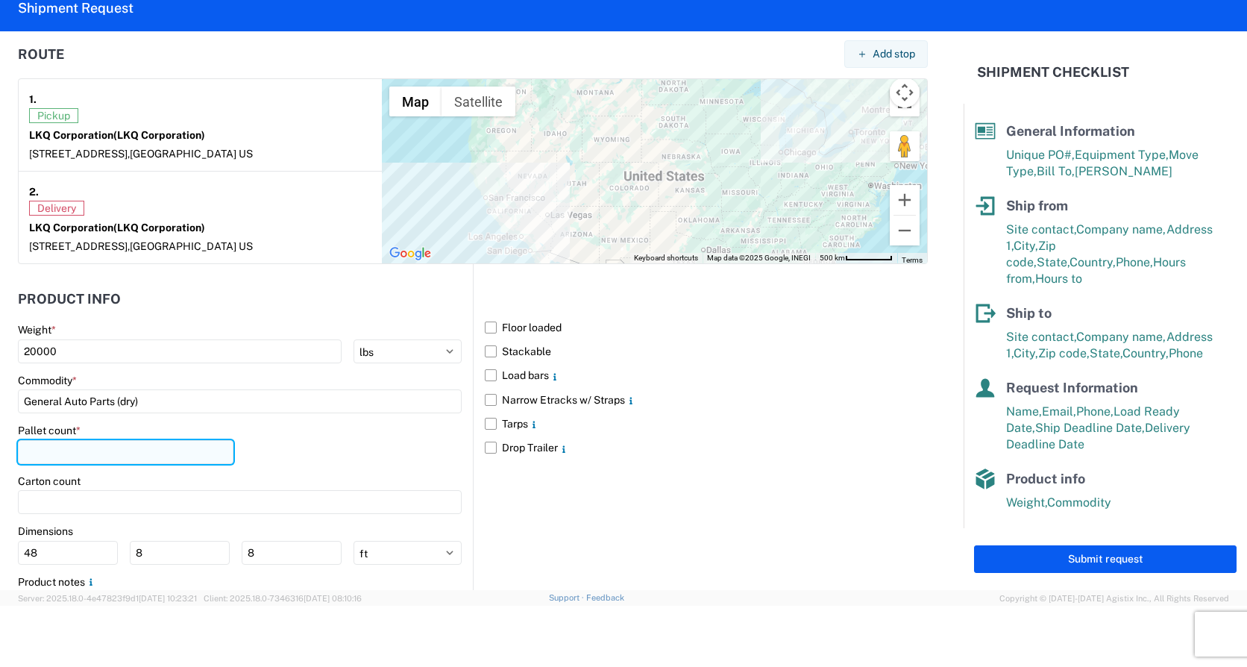
click at [84, 447] on input "number" at bounding box center [126, 452] width 216 height 24
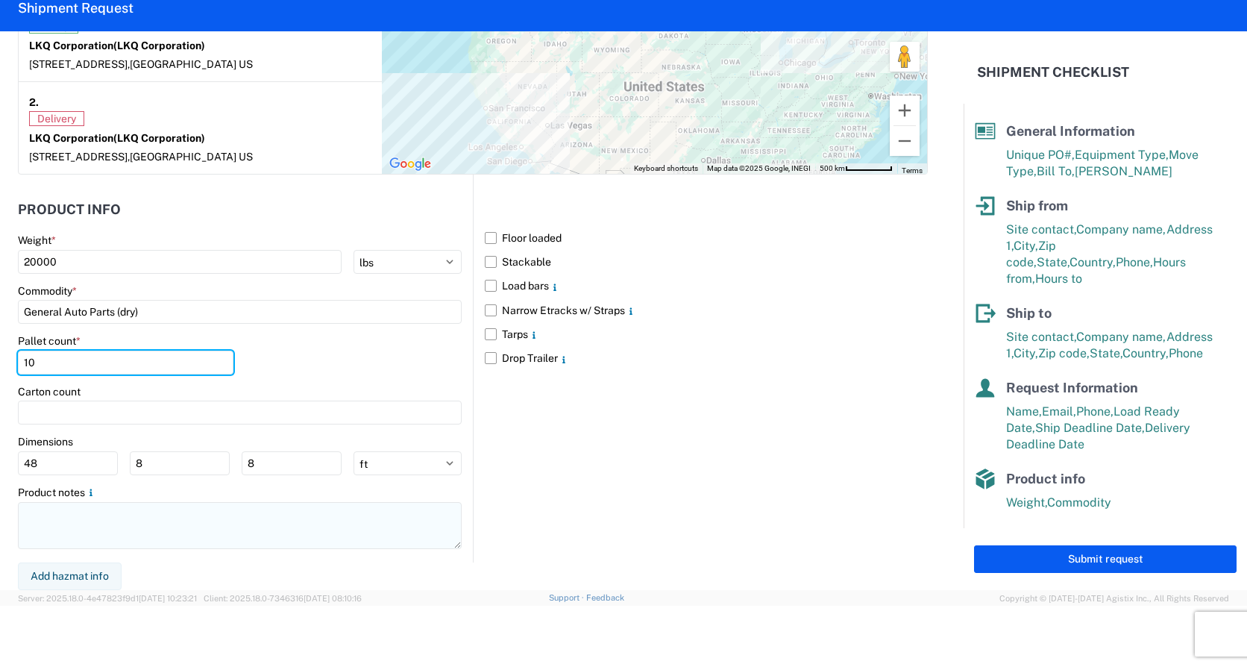
type input "10"
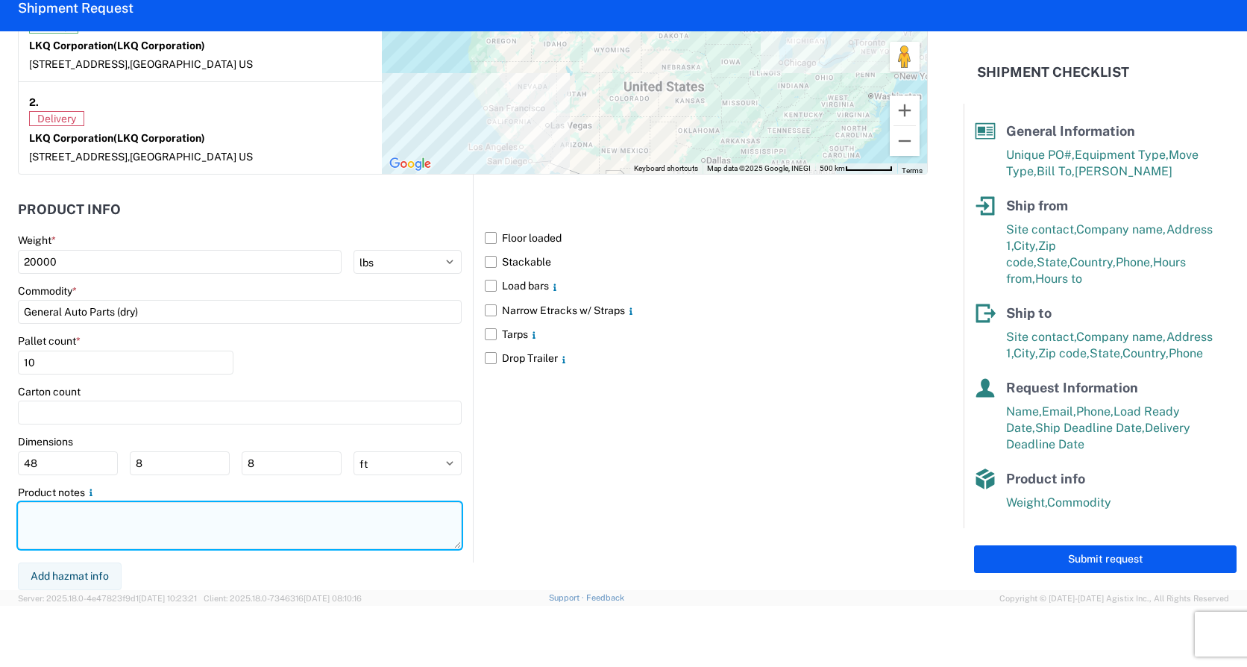
paste textarea "*CALL [PHONE_NUMBER] WHEN ON SITE FOR PICKUP* *6+ RATCHET STRAPS* *NO DELIVERIE…"
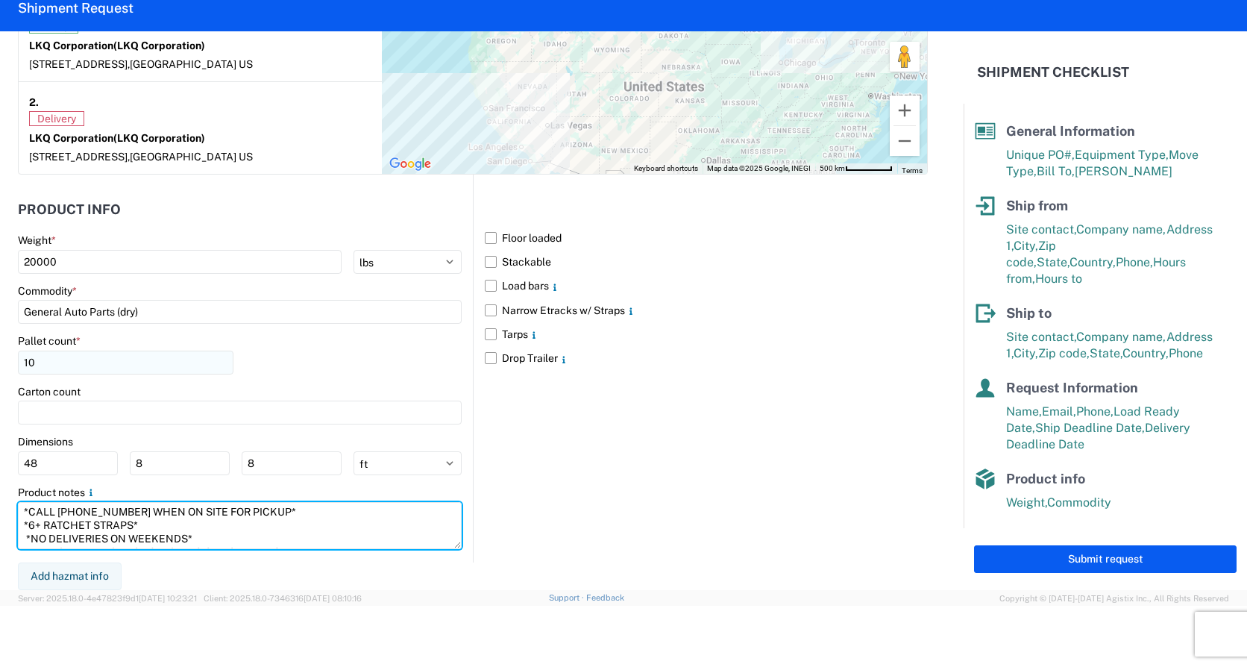
scroll to position [51, 0]
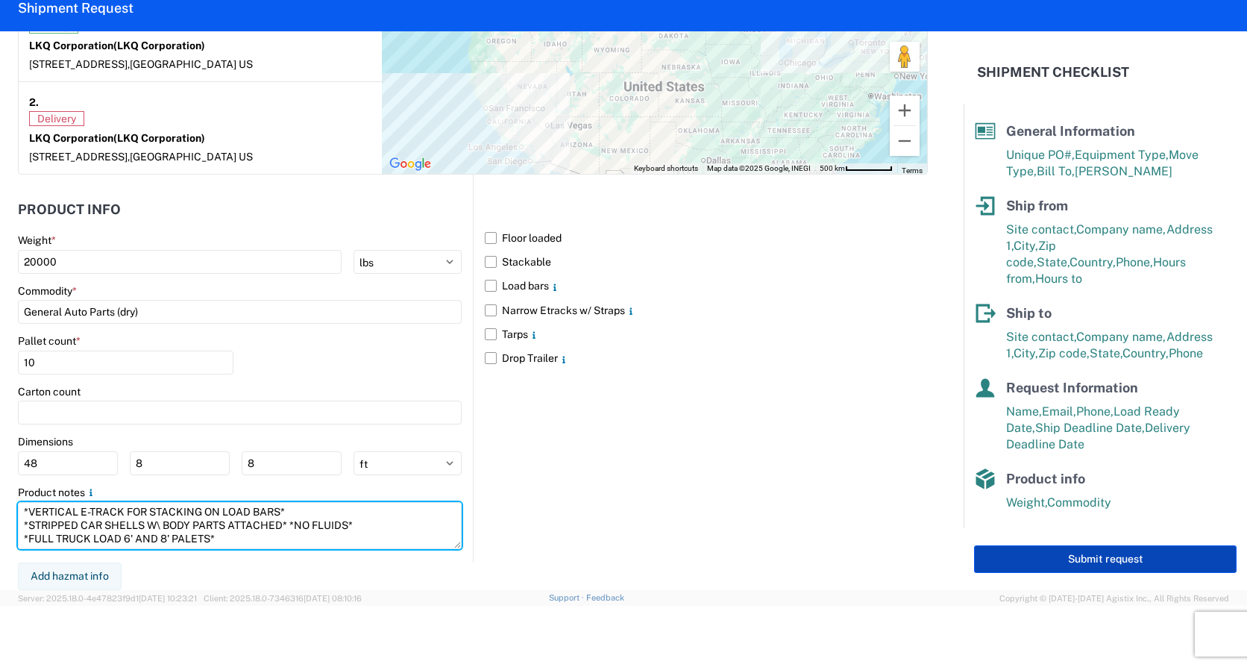
type textarea "*CALL [PHONE_NUMBER] WHEN ON SITE FOR PICKUP* *6+ RATCHET STRAPS* *NO DELIVERIE…"
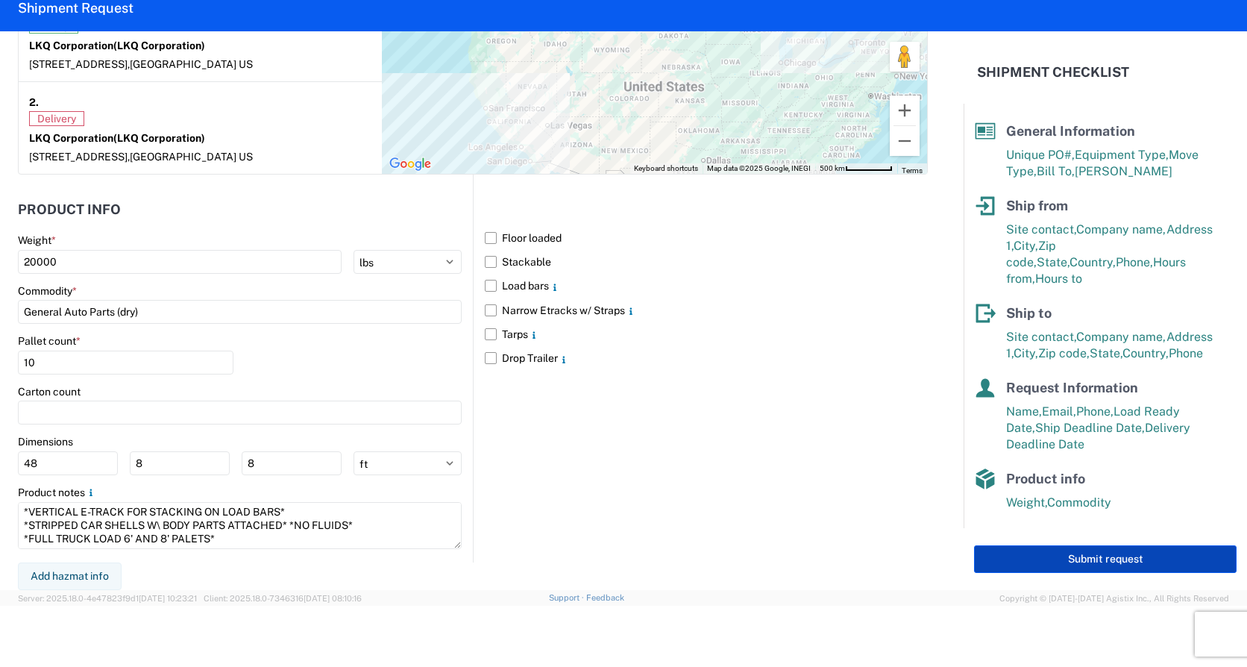
click at [1145, 549] on button "Submit request" at bounding box center [1105, 559] width 263 height 28
select select "US"
